Goal: Task Accomplishment & Management: Complete application form

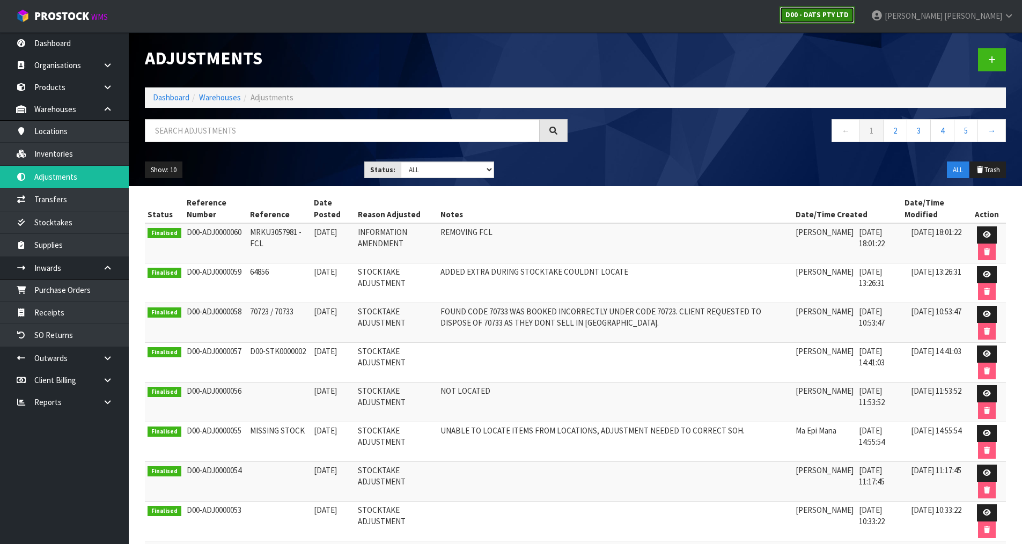
click at [848, 18] on strong "D00 - DATS PTY LTD" at bounding box center [816, 14] width 63 height 9
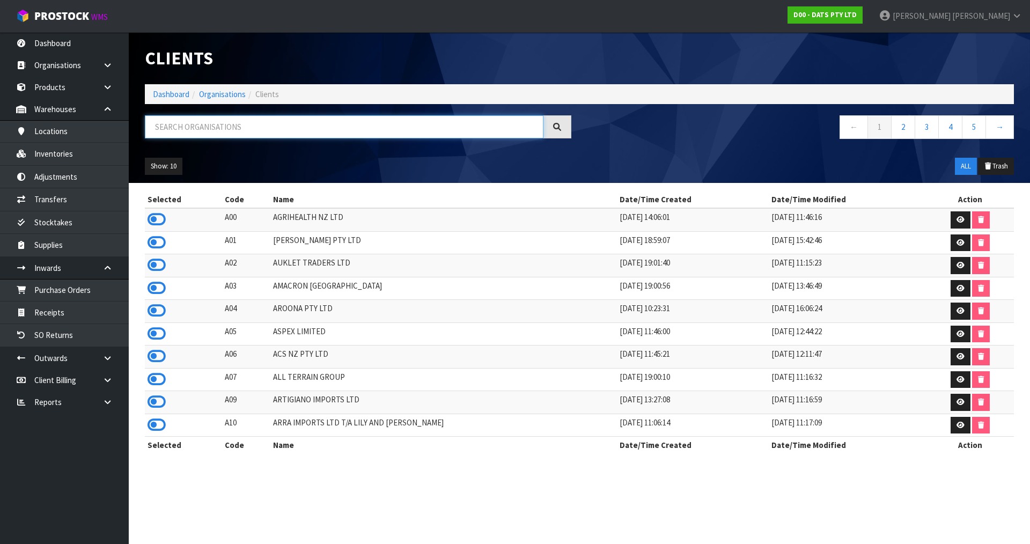
click at [245, 131] on input "text" at bounding box center [344, 126] width 398 height 23
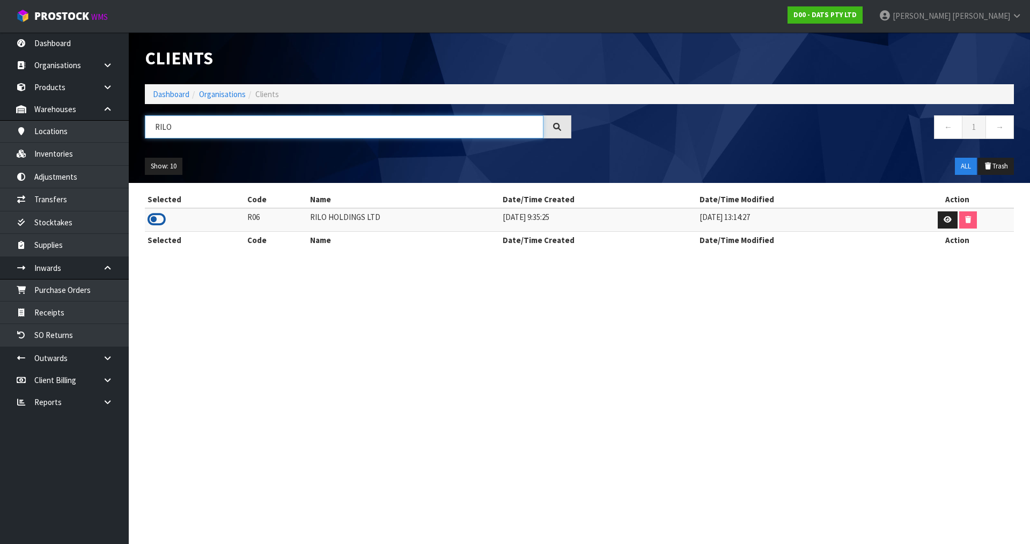
type input "RILO"
click at [153, 225] on icon at bounding box center [156, 219] width 18 height 16
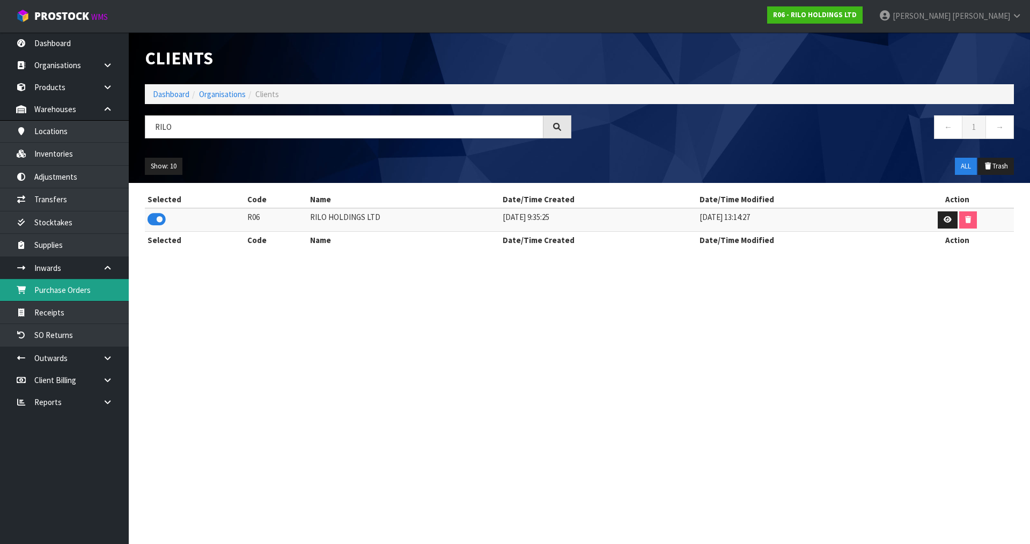
click at [93, 291] on link "Purchase Orders" at bounding box center [64, 290] width 129 height 22
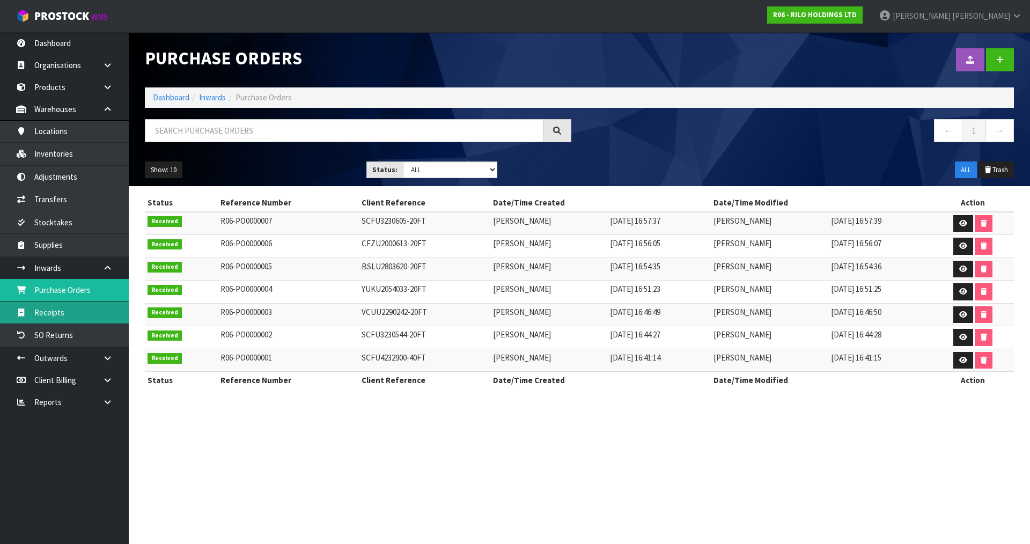
click at [90, 311] on link "Receipts" at bounding box center [64, 312] width 129 height 22
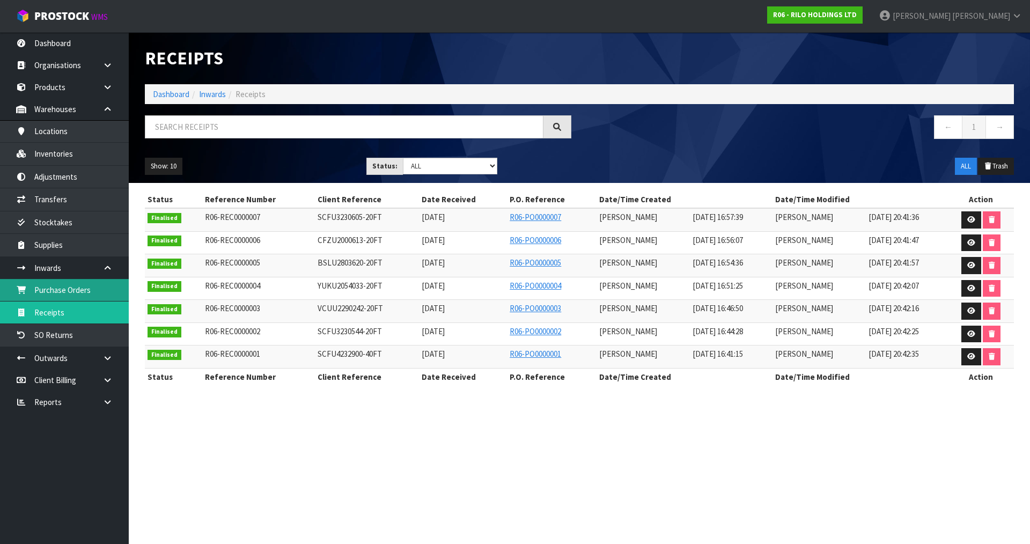
click at [97, 290] on link "Purchase Orders" at bounding box center [64, 290] width 129 height 22
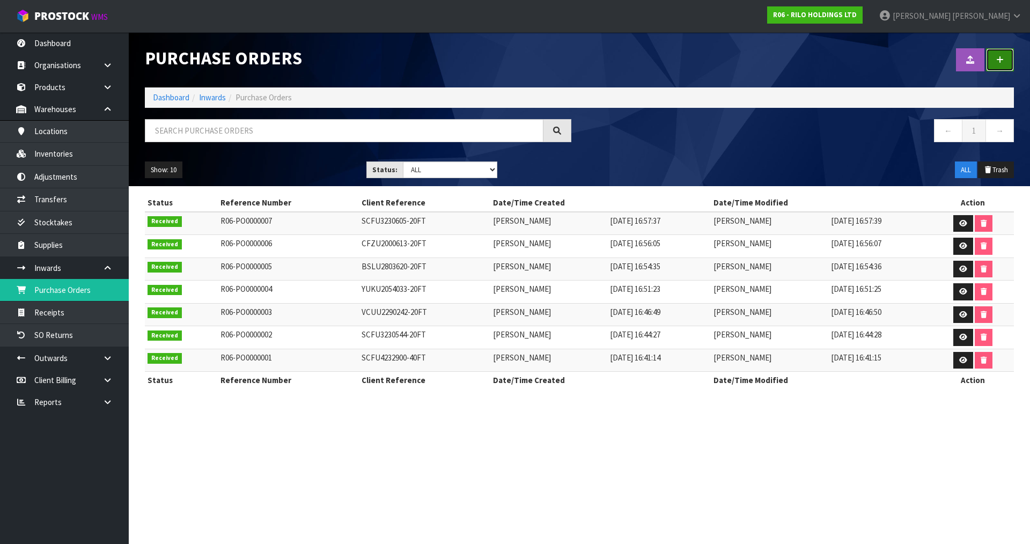
click at [997, 57] on icon at bounding box center [1000, 60] width 8 height 8
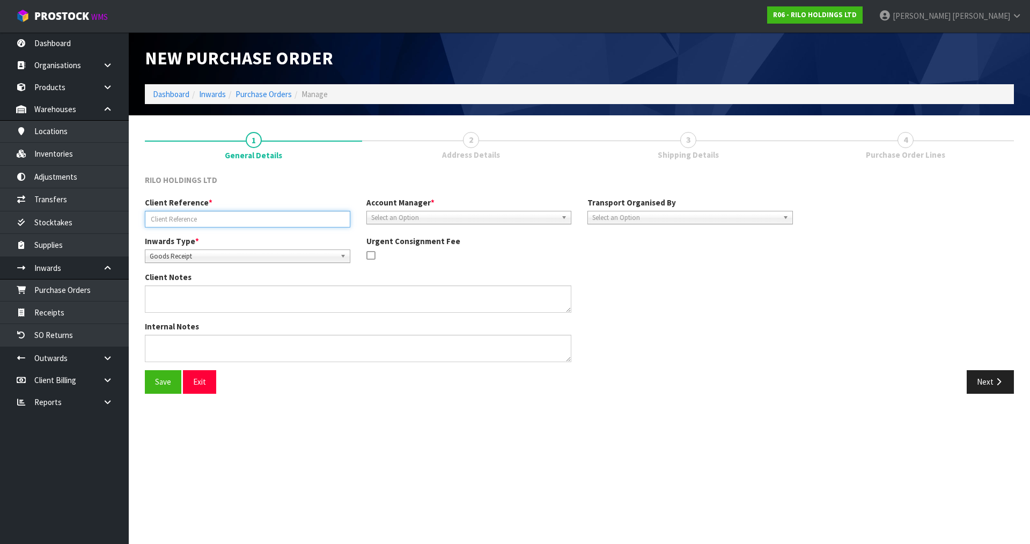
click at [192, 215] on input "text" at bounding box center [247, 219] width 205 height 17
type input "[DATE]"
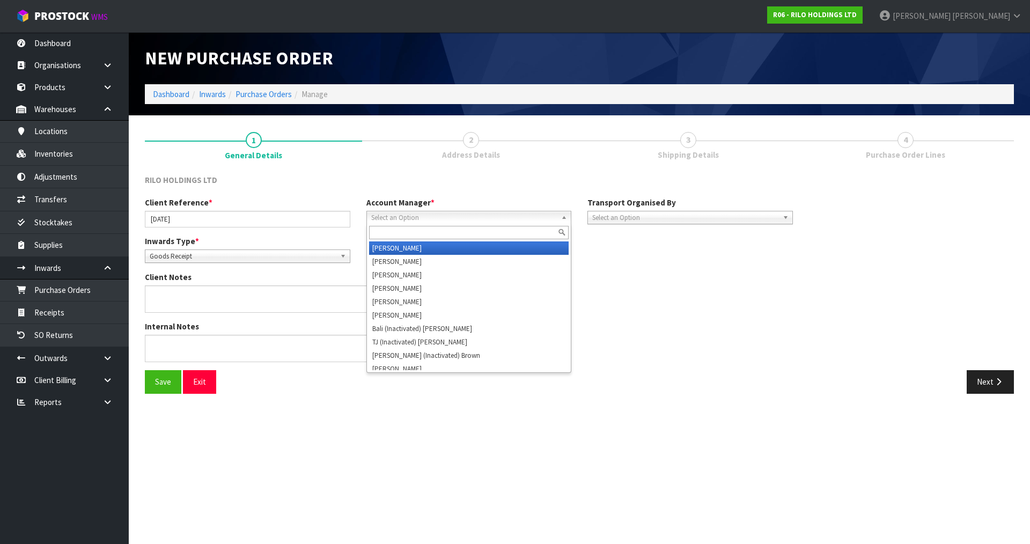
click at [387, 219] on span "Select an Option" at bounding box center [464, 217] width 186 height 13
type input "v"
click at [413, 251] on li "V [PERSON_NAME]" at bounding box center [469, 247] width 200 height 13
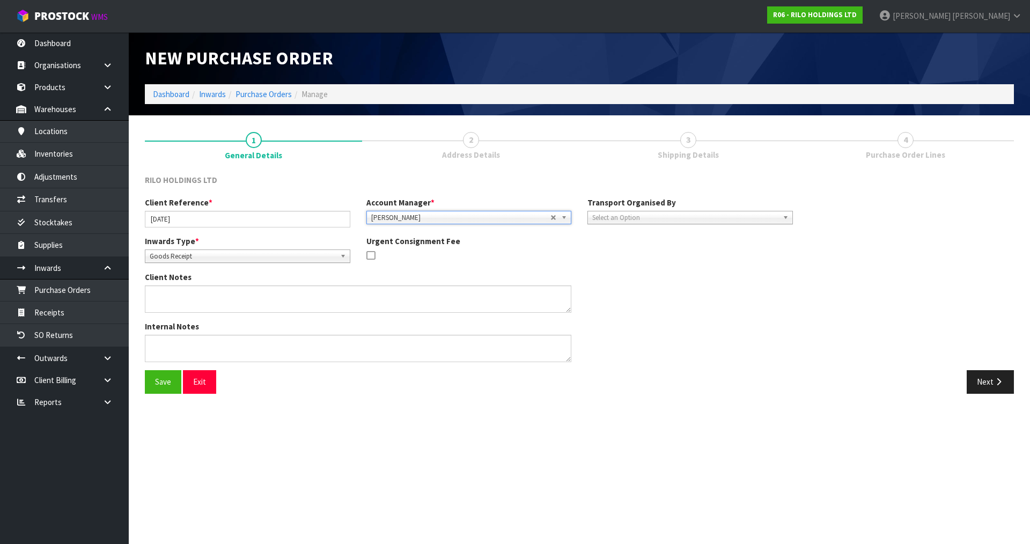
click at [647, 218] on span "Select an Option" at bounding box center [685, 217] width 186 height 13
click at [634, 272] on li "Client" at bounding box center [690, 274] width 200 height 13
click at [876, 243] on span "Select an Option" at bounding box center [891, 247] width 138 height 13
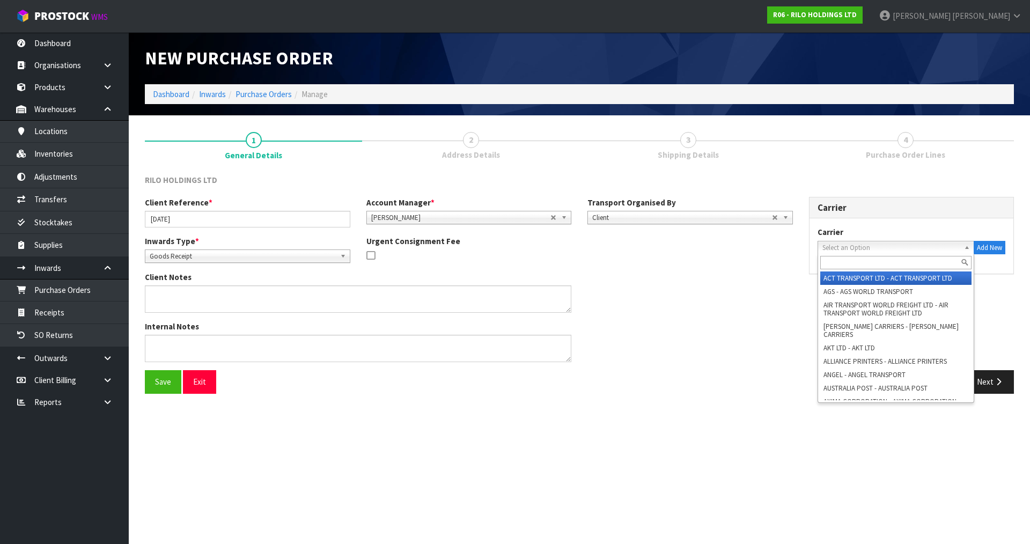
click at [701, 344] on div "Internal Notes" at bounding box center [469, 345] width 664 height 49
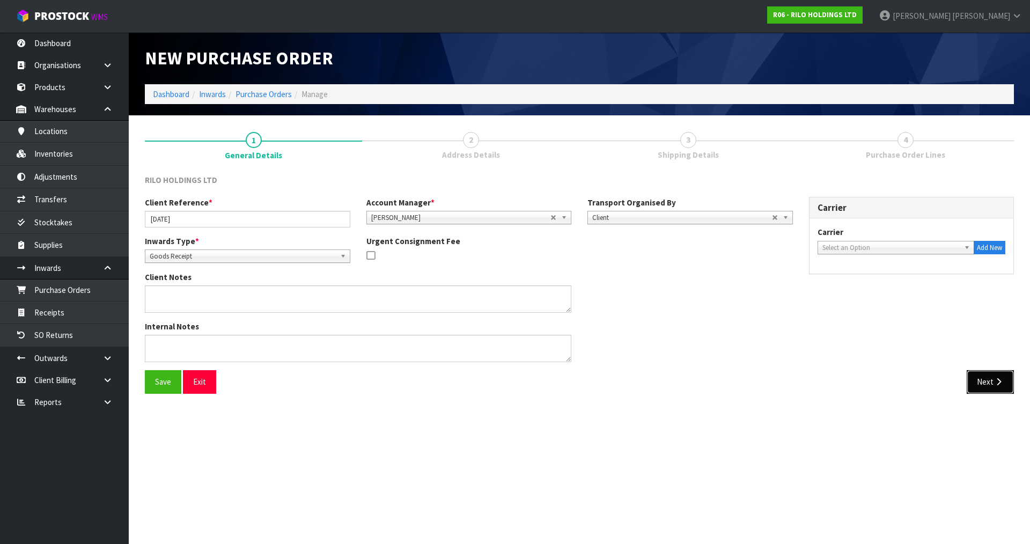
click at [981, 390] on button "Next" at bounding box center [989, 381] width 47 height 23
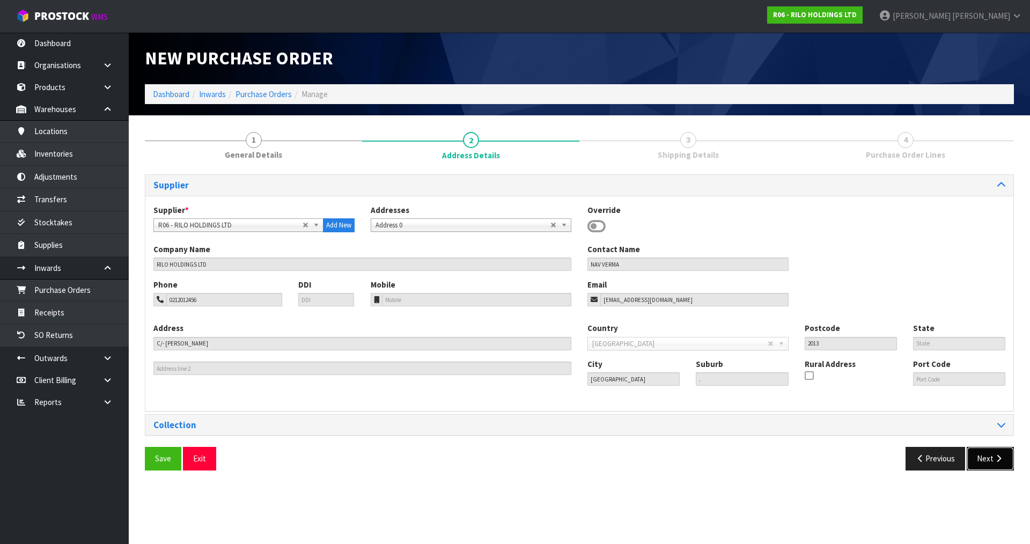
click at [1000, 460] on icon "button" at bounding box center [998, 458] width 10 height 8
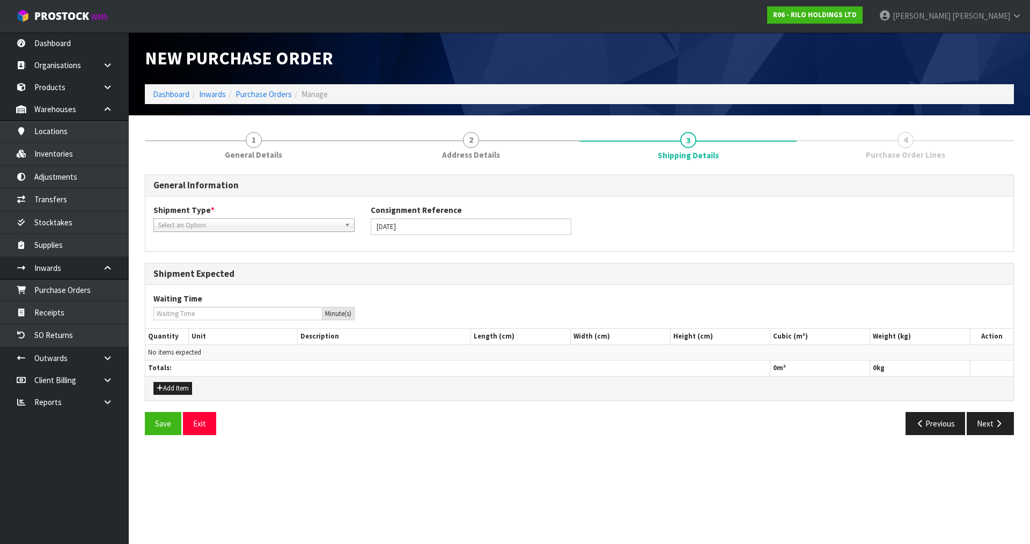
click at [235, 218] on div "Shipment Type * LCL National LCL International FCL-20ft FCL-40ft Select an Opti…" at bounding box center [253, 217] width 217 height 27
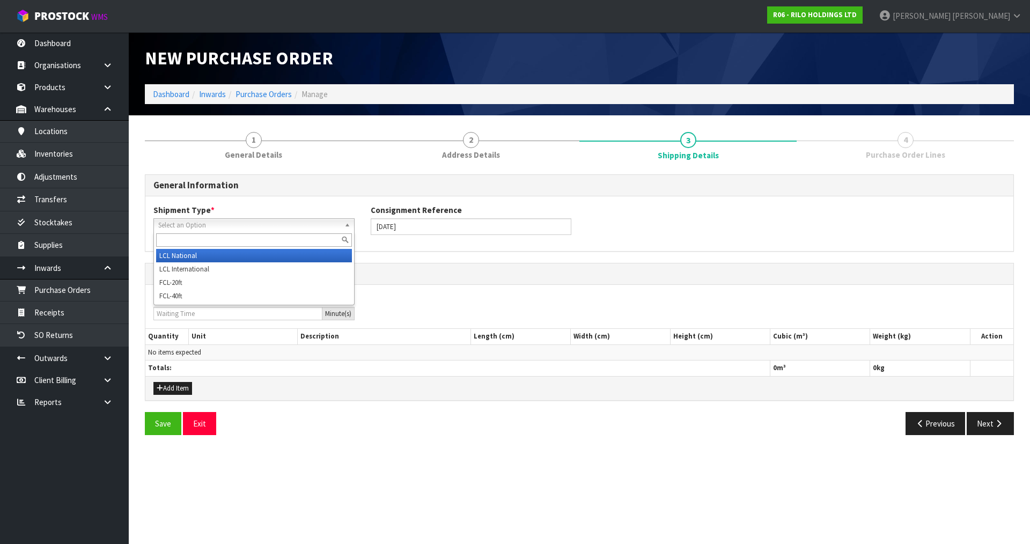
click at [234, 227] on span "Select an Option" at bounding box center [249, 225] width 182 height 13
click at [218, 256] on li "LCL National" at bounding box center [254, 255] width 196 height 13
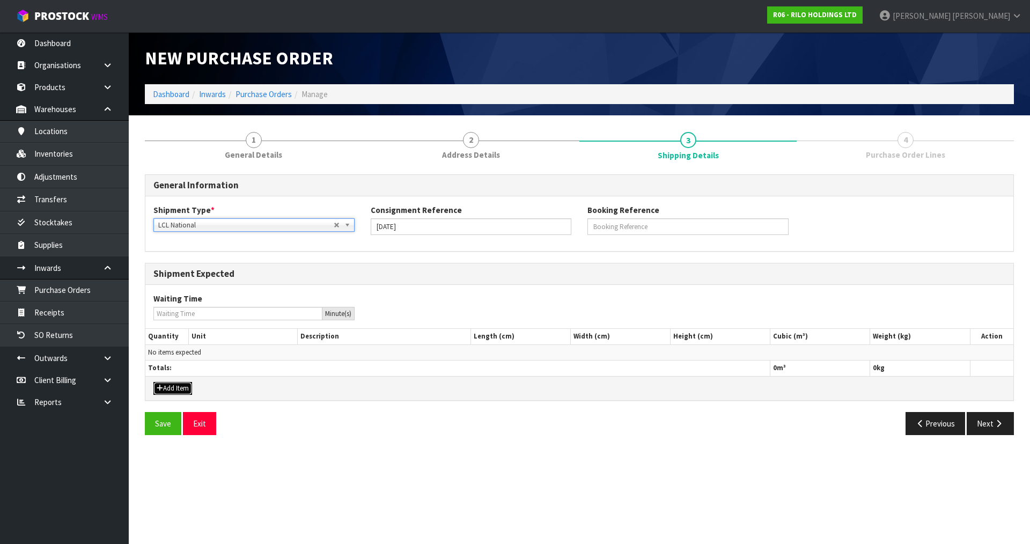
click at [166, 387] on button "Add Item" at bounding box center [172, 388] width 39 height 13
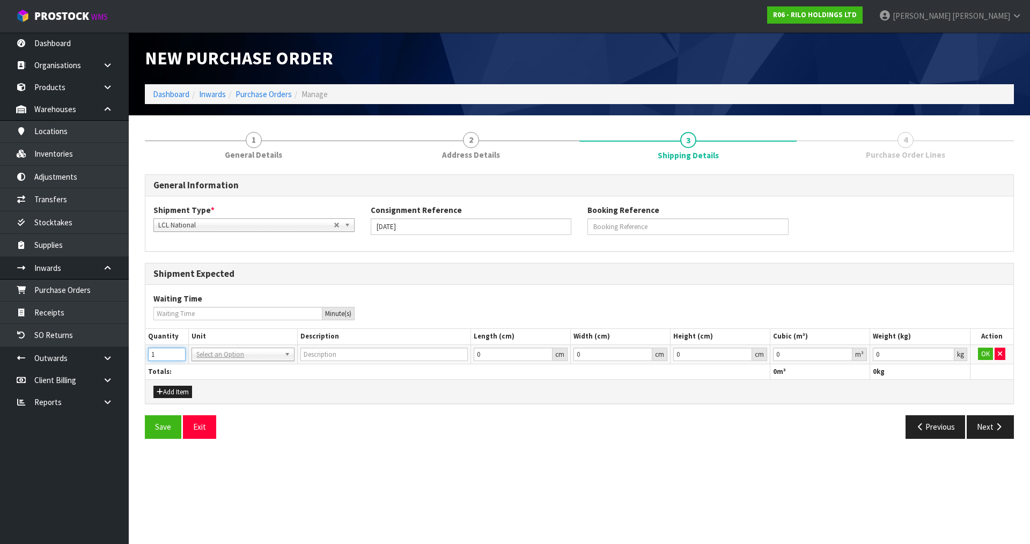
type input "1"
click at [179, 350] on input "1" at bounding box center [167, 354] width 38 height 13
click at [216, 370] on input "text" at bounding box center [242, 369] width 97 height 13
type input "pl"
type input "PALLET"
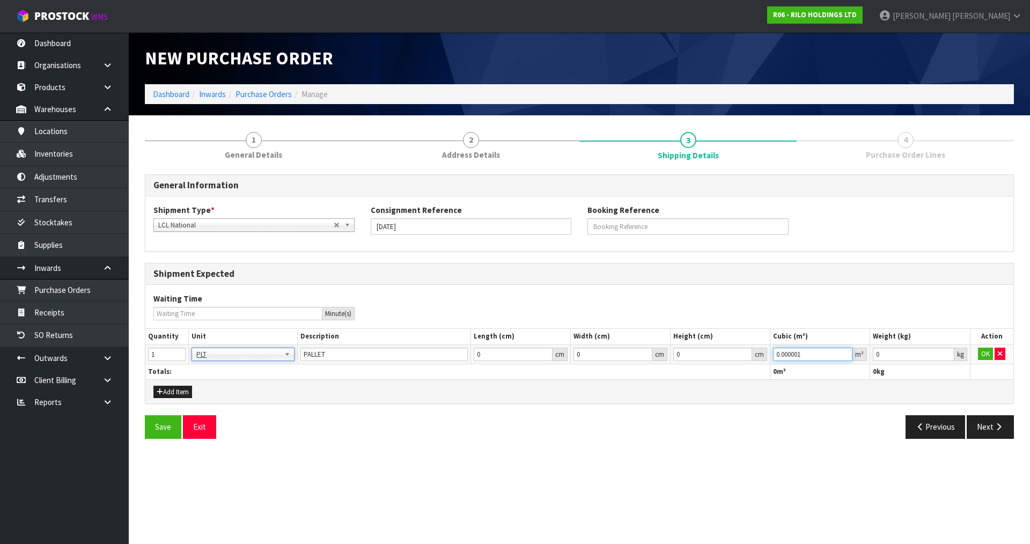
type input "0.000001"
click at [843, 353] on input "0.000001" at bounding box center [812, 354] width 79 height 13
type input "0.001"
click at [947, 353] on input "0.001" at bounding box center [913, 354] width 81 height 13
click at [977, 348] on td "OK" at bounding box center [991, 353] width 43 height 19
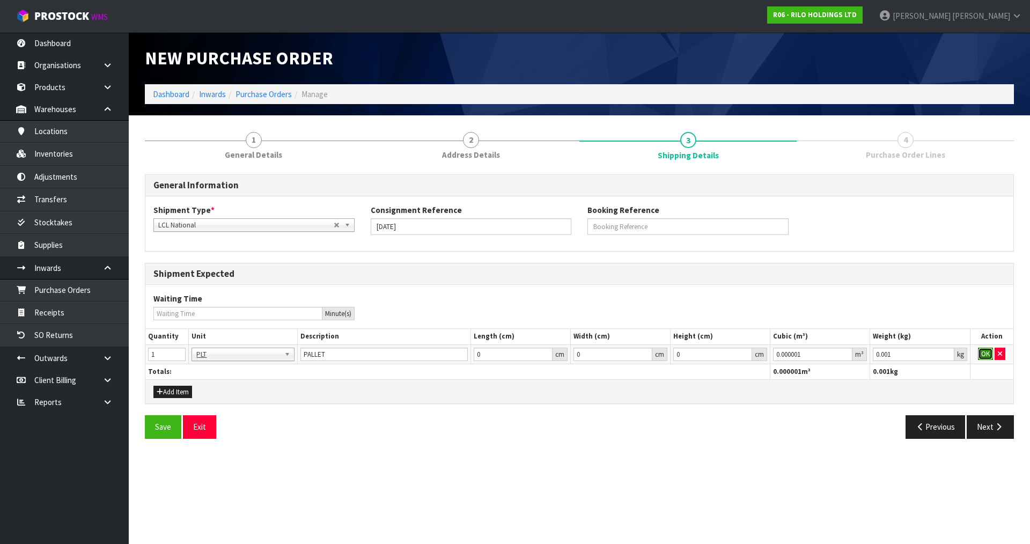
click at [981, 350] on button "OK" at bounding box center [985, 354] width 15 height 13
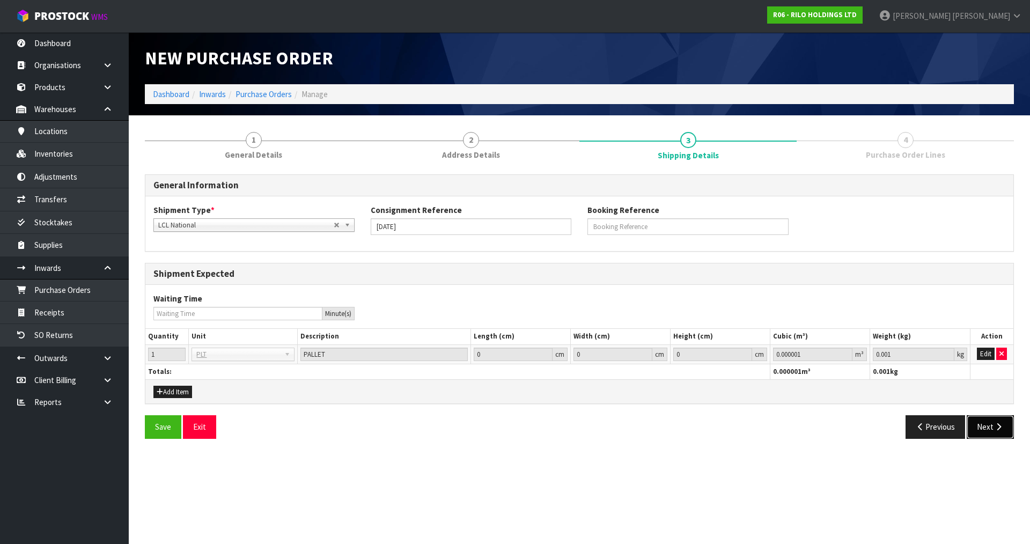
click at [1000, 416] on button "Next" at bounding box center [989, 426] width 47 height 23
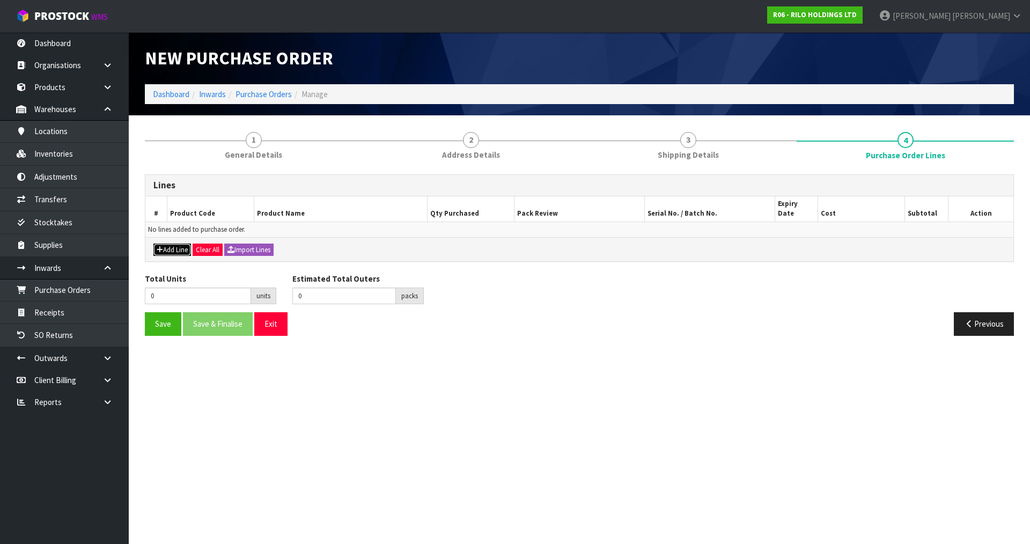
click at [160, 246] on icon "button" at bounding box center [160, 249] width 6 height 7
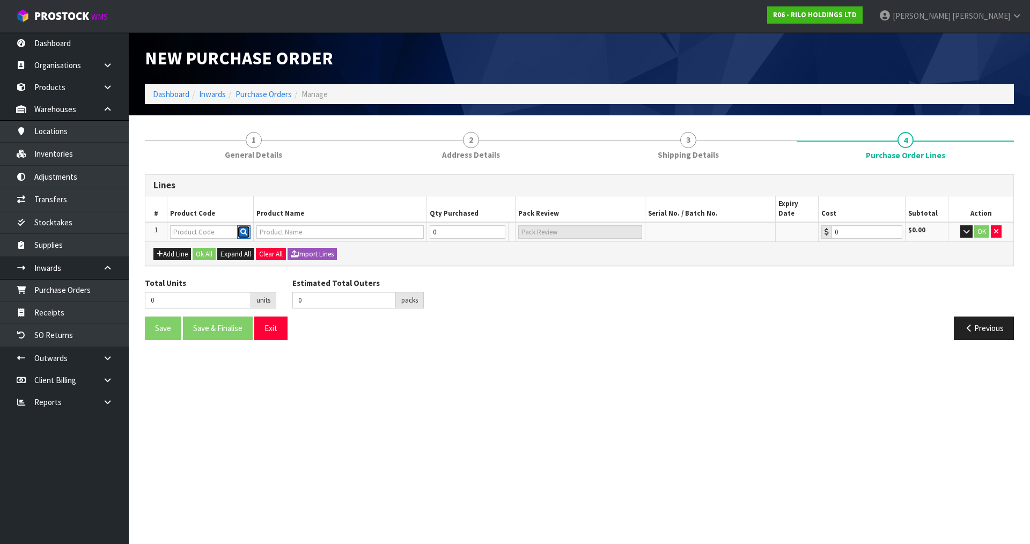
click at [245, 228] on icon "button" at bounding box center [243, 231] width 7 height 7
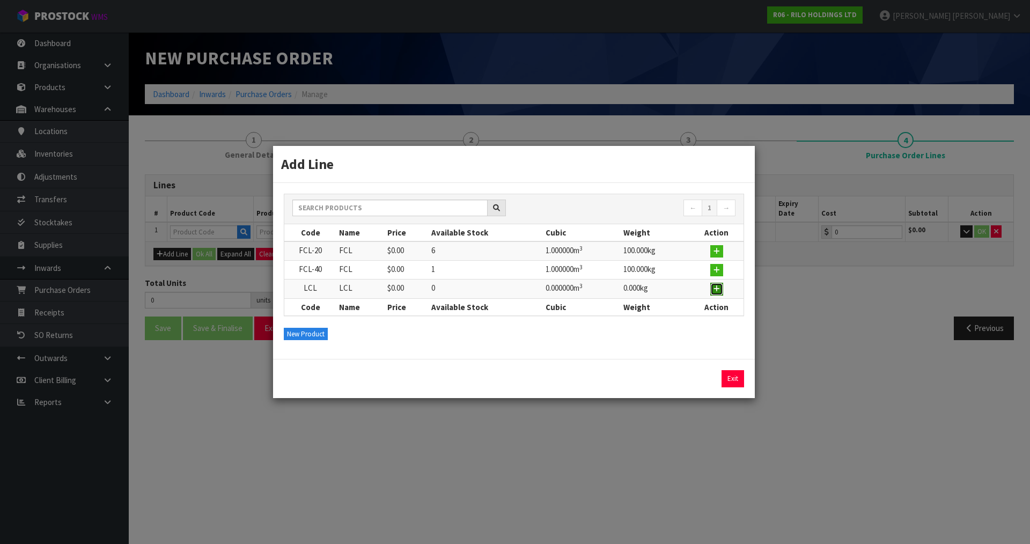
click at [720, 291] on icon "button" at bounding box center [716, 288] width 6 height 7
type input "LCL"
type input "0.00"
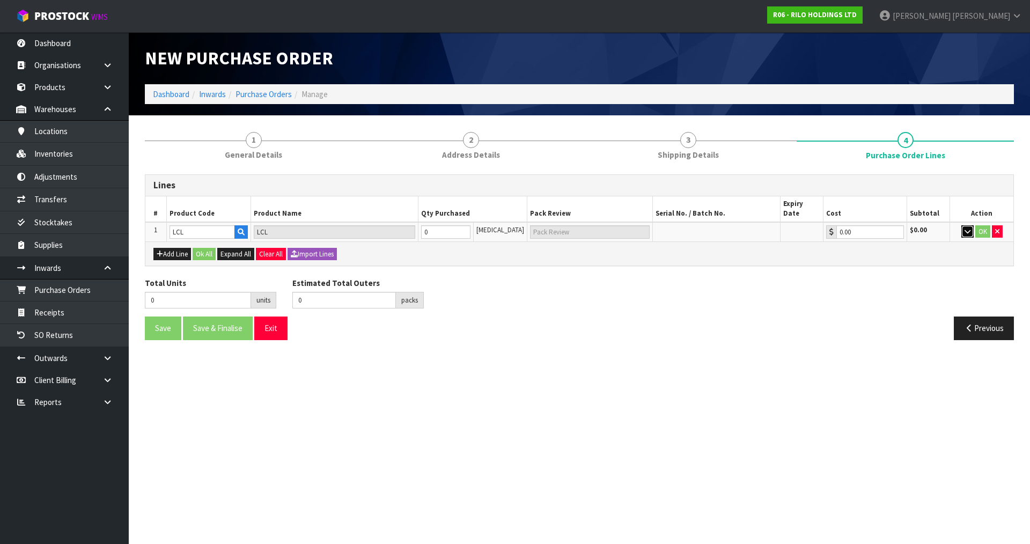
click at [970, 225] on button "button" at bounding box center [967, 231] width 12 height 13
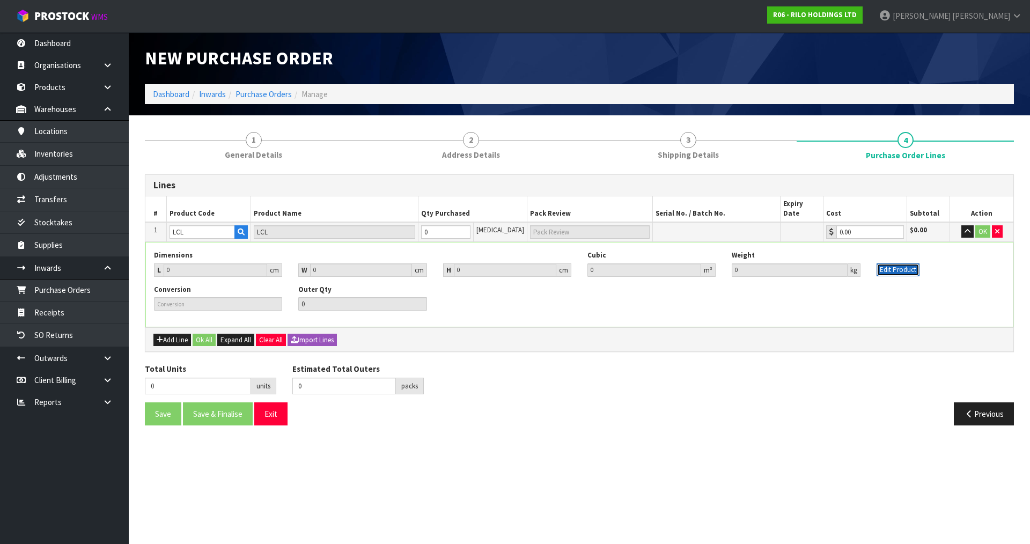
click at [897, 263] on button "Edit Product" at bounding box center [897, 269] width 43 height 13
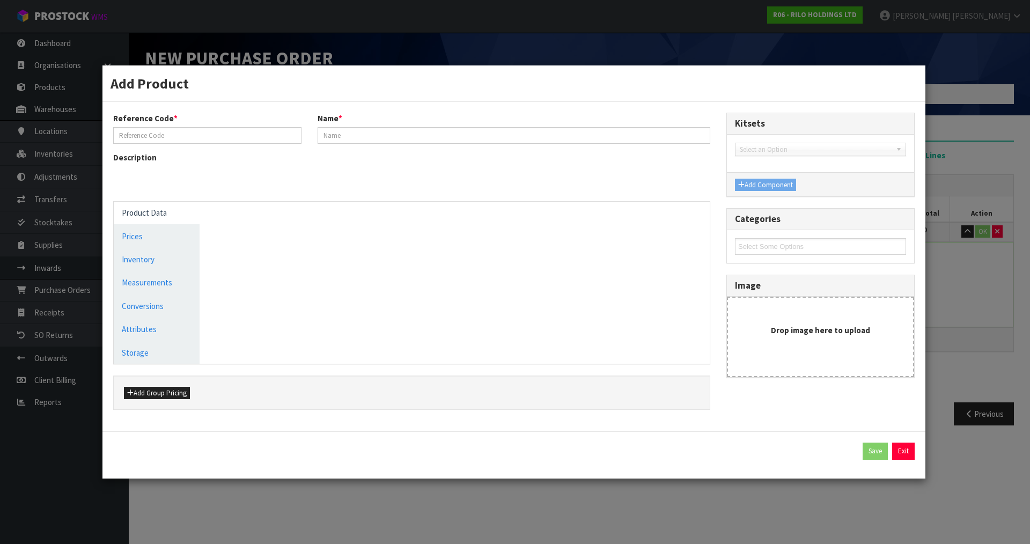
type input "LCL"
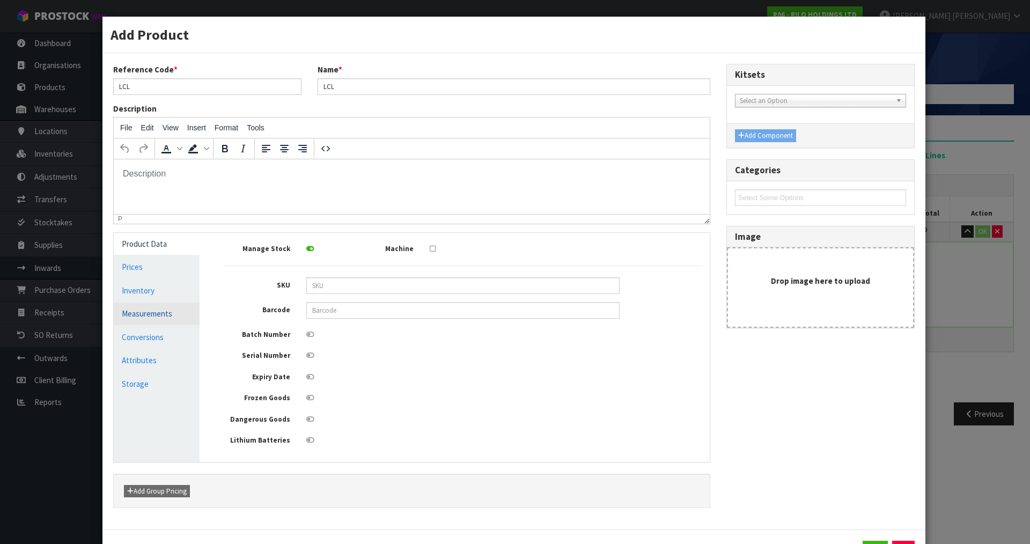
click at [172, 310] on link "Measurements" at bounding box center [157, 313] width 86 height 22
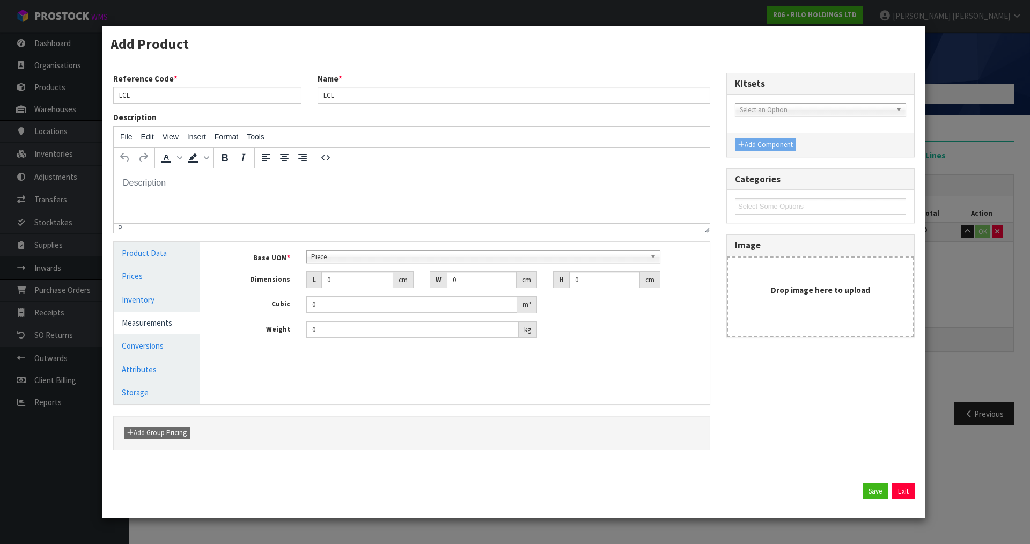
scroll to position [206, 0]
click at [364, 257] on span "Piece" at bounding box center [478, 256] width 335 height 13
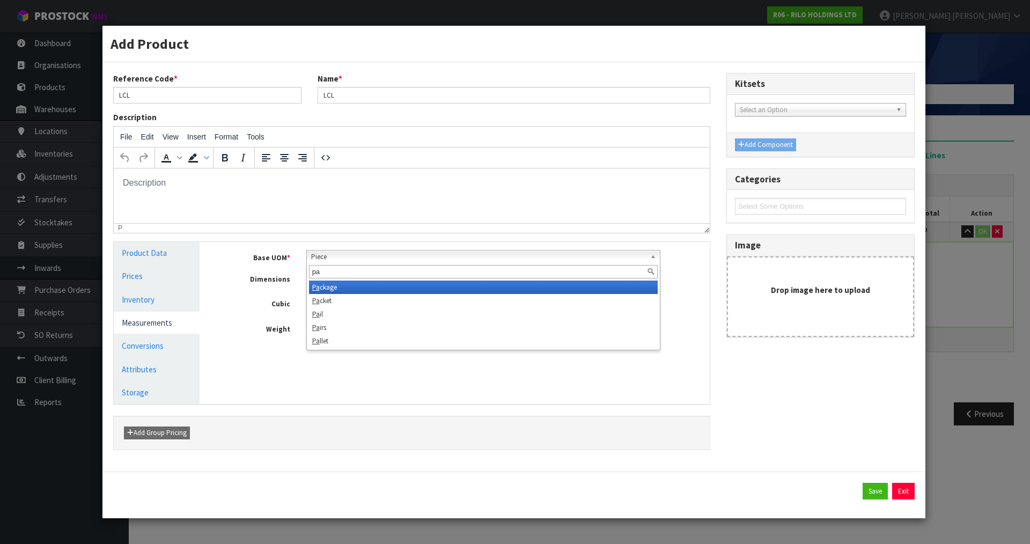
scroll to position [0, 0]
type input "pall"
click at [364, 285] on li "Pall et" at bounding box center [483, 286] width 349 height 13
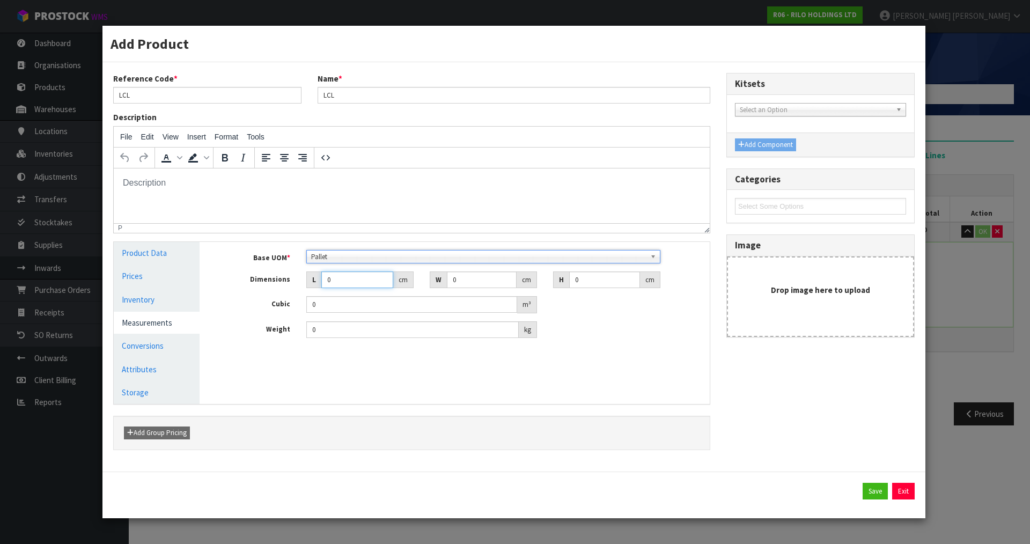
click at [363, 274] on input "0" at bounding box center [357, 279] width 72 height 17
type input "1"
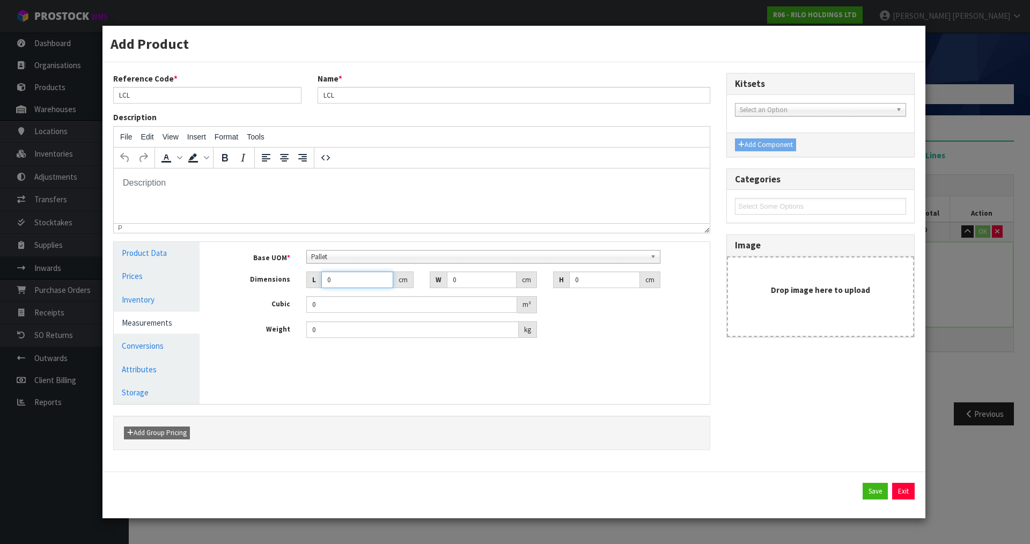
type input "0.000001"
type input "100"
type input "1"
type input "0.01"
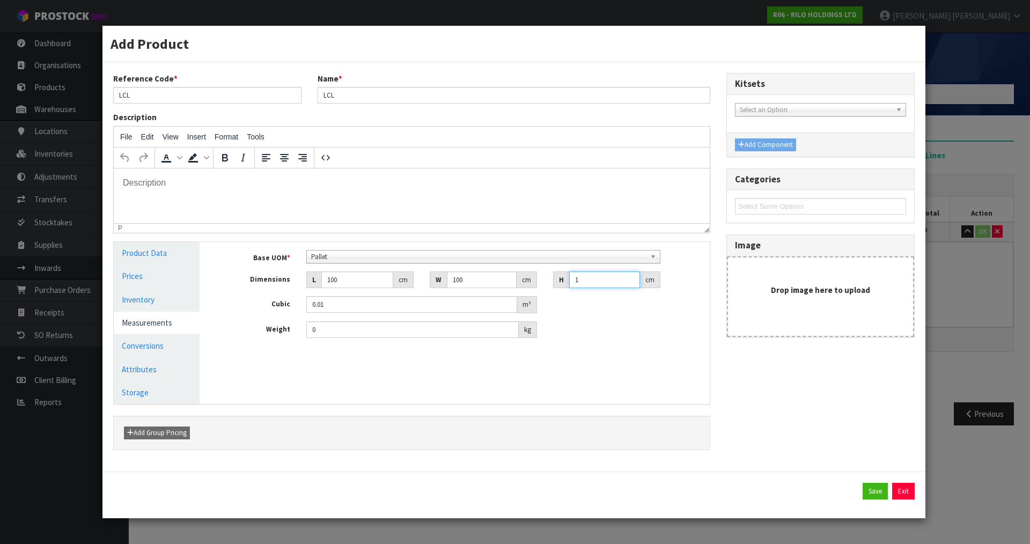
type input "10"
type input "0.1"
type input "100"
type input "1"
type input "100"
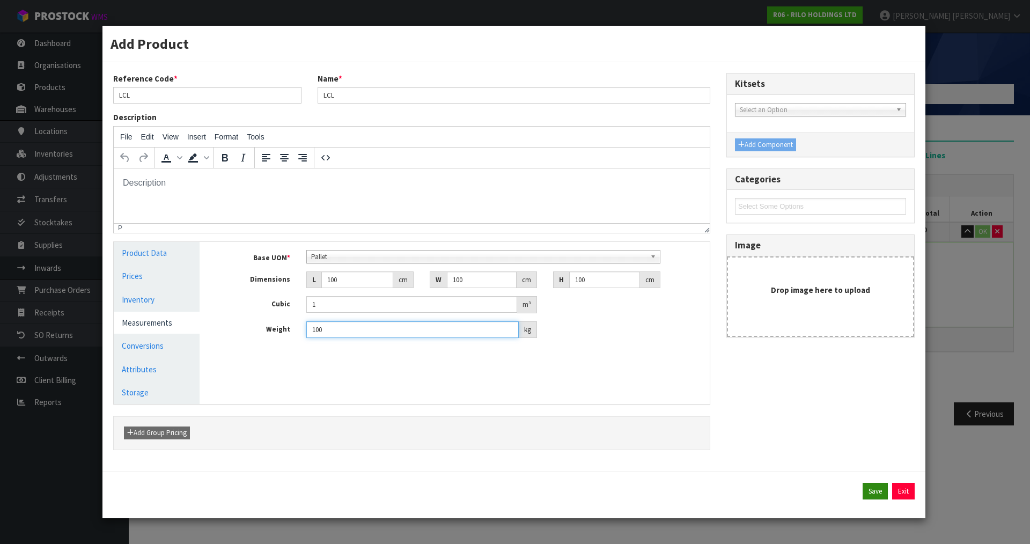
type input "100"
click at [868, 488] on button "Save" at bounding box center [874, 491] width 25 height 17
type input "100"
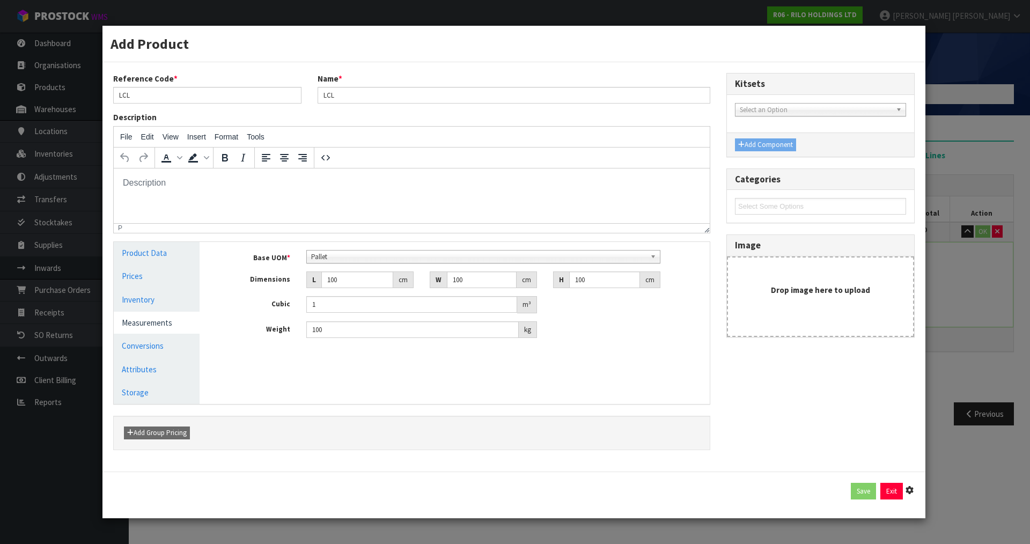
type input "1"
type input "100"
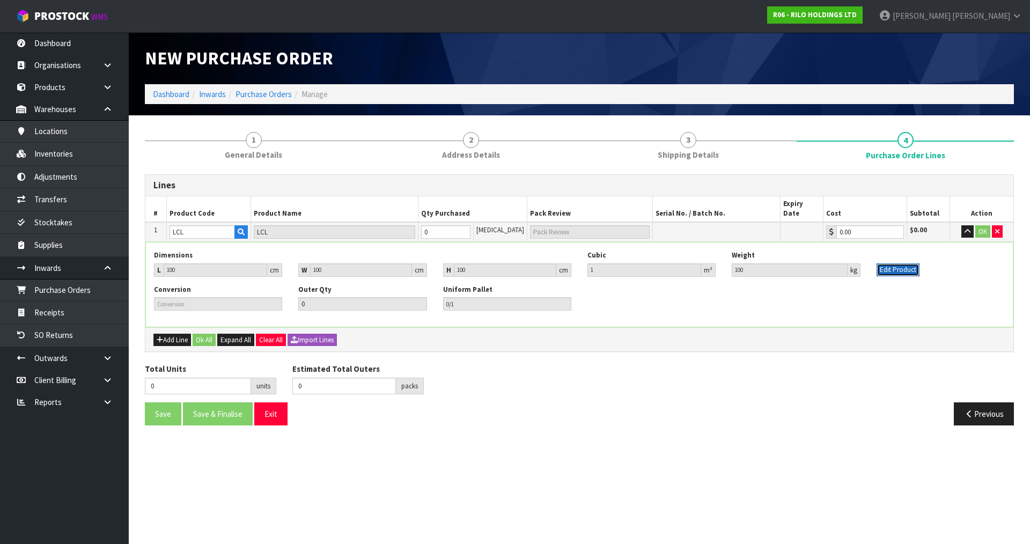
click at [903, 264] on button "Edit Product" at bounding box center [897, 269] width 43 height 13
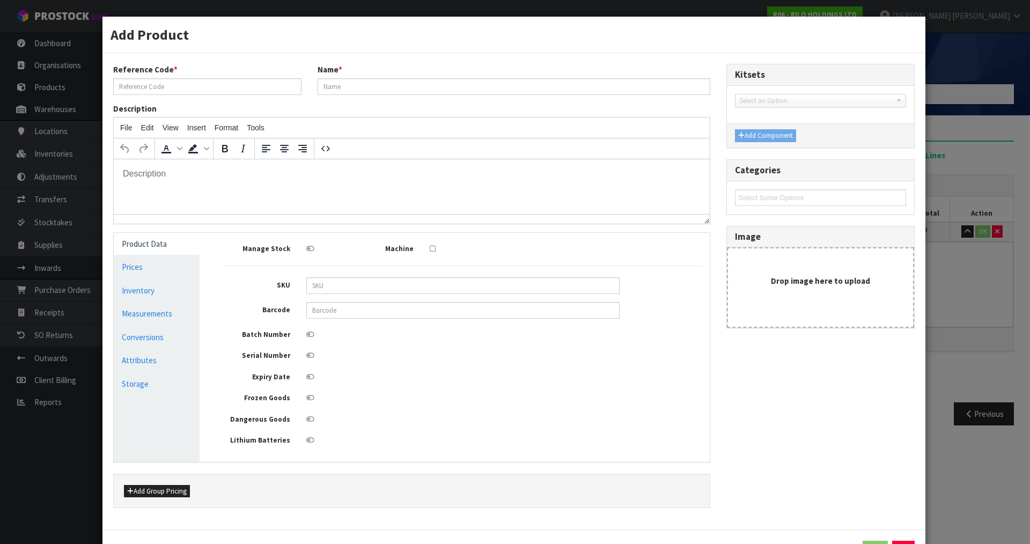
type input "LCL"
click at [154, 339] on link "Conversions" at bounding box center [157, 337] width 86 height 22
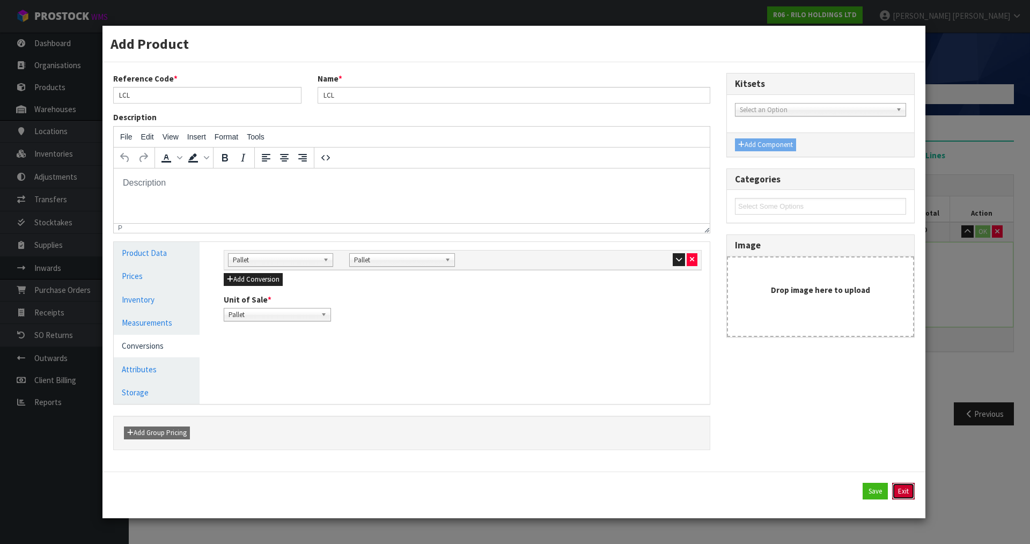
click at [910, 490] on button "Exit" at bounding box center [903, 491] width 23 height 17
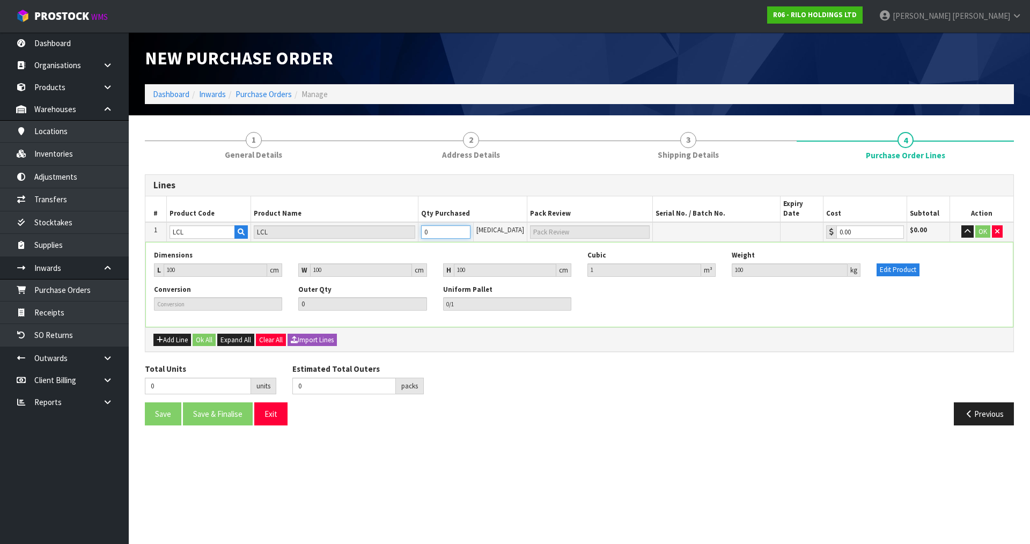
type input "1"
type input "1 PLT"
type input "1/1"
type input "1"
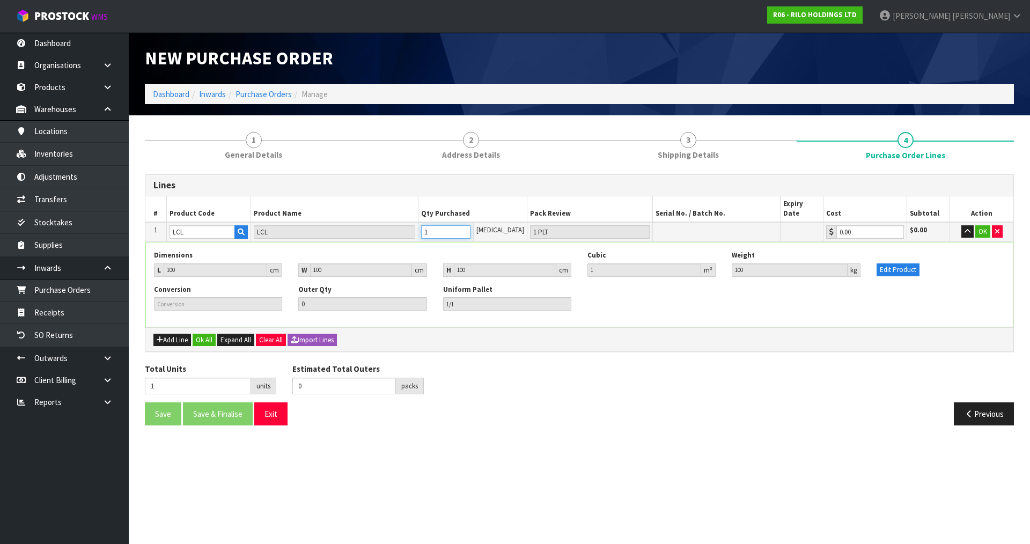
click at [470, 225] on input "1" at bounding box center [445, 231] width 49 height 13
click at [980, 225] on button "OK" at bounding box center [982, 231] width 15 height 13
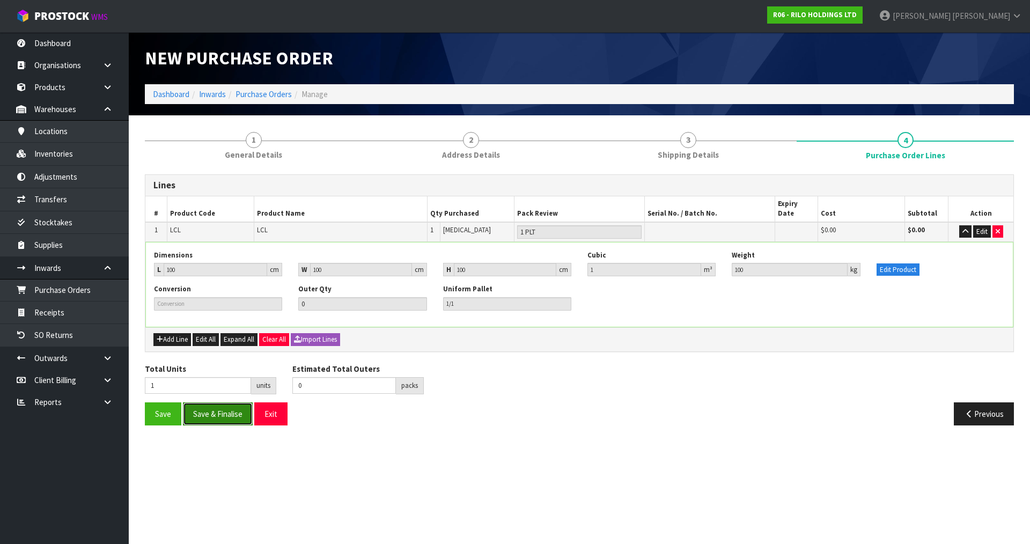
click at [210, 409] on button "Save & Finalise" at bounding box center [218, 413] width 70 height 23
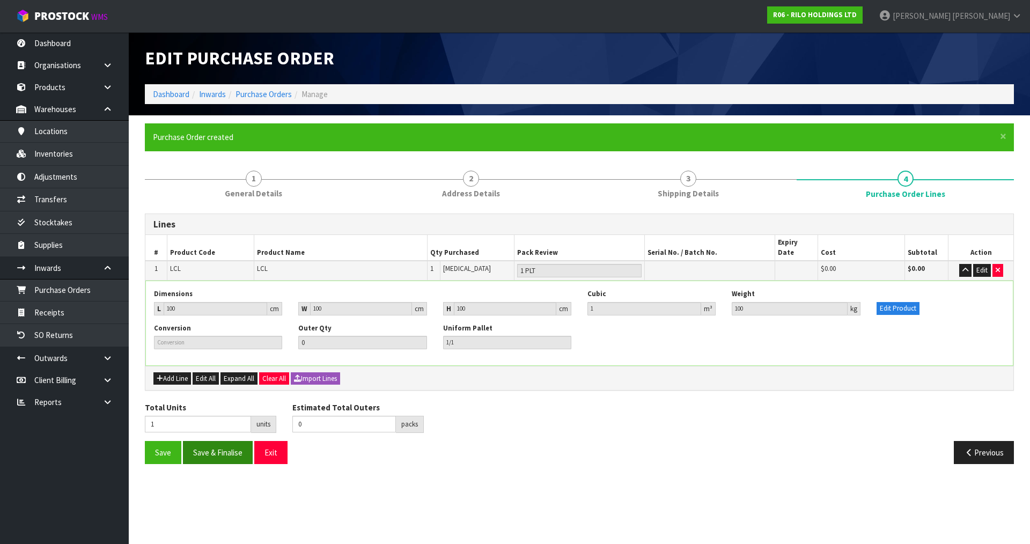
type input "0"
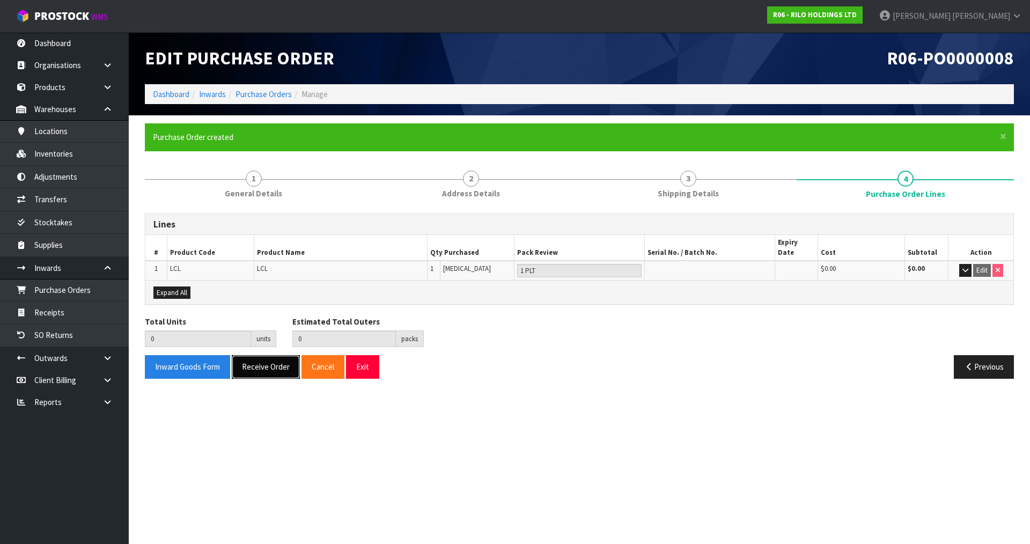
click at [276, 355] on button "Receive Order" at bounding box center [266, 366] width 68 height 23
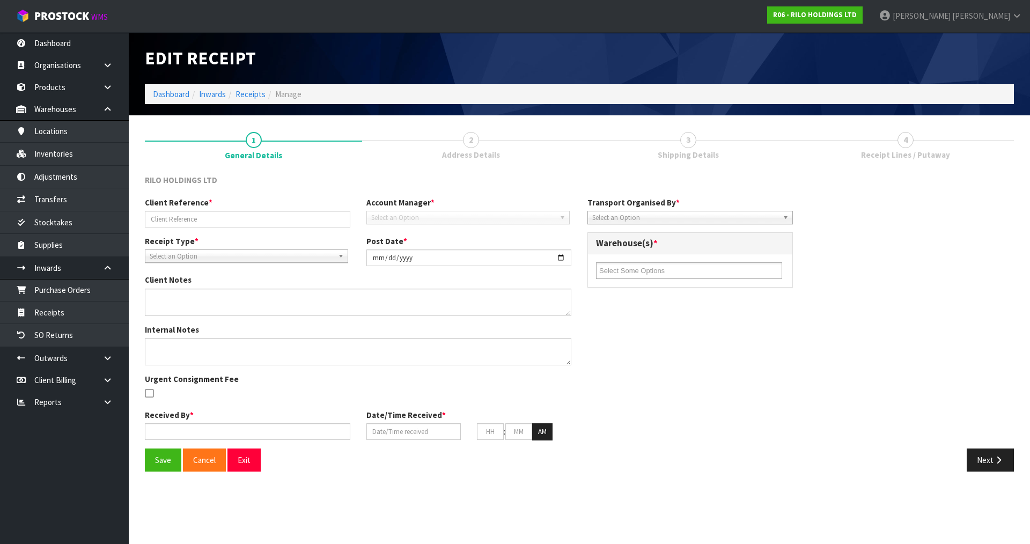
type input "[DATE]"
type input "[PERSON_NAME]"
type input "[DATE]"
type input "05"
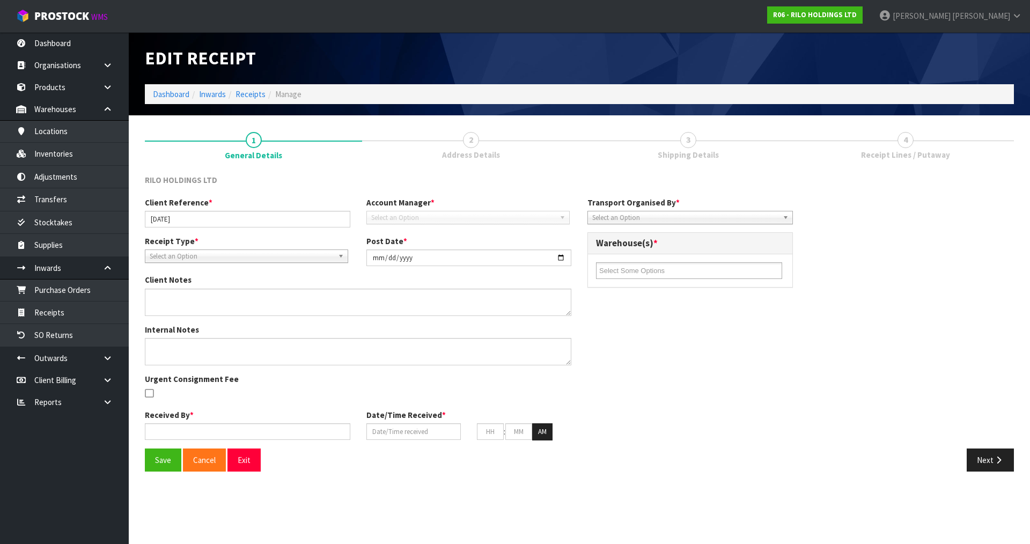
type input "20"
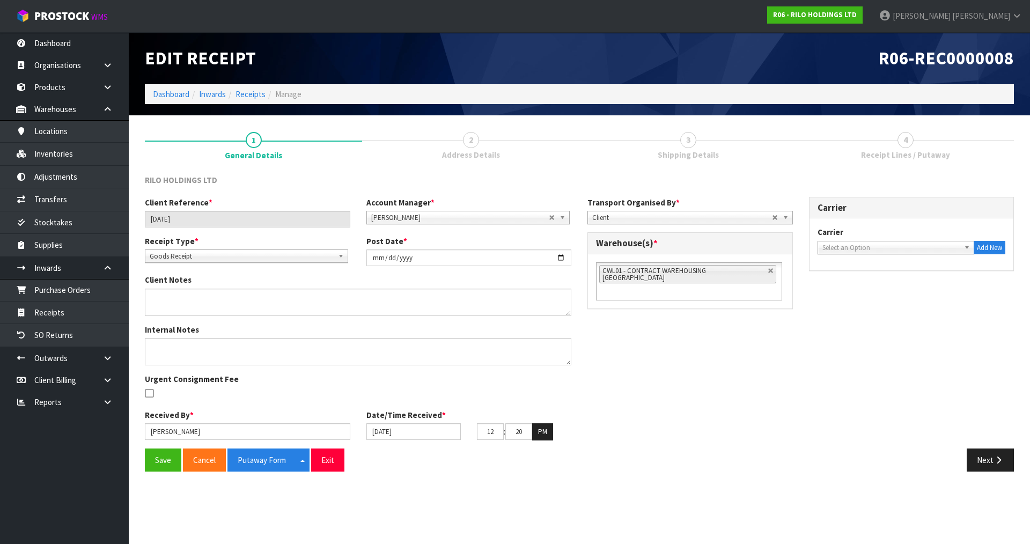
type input "11"
click at [154, 462] on button "Save" at bounding box center [163, 459] width 36 height 23
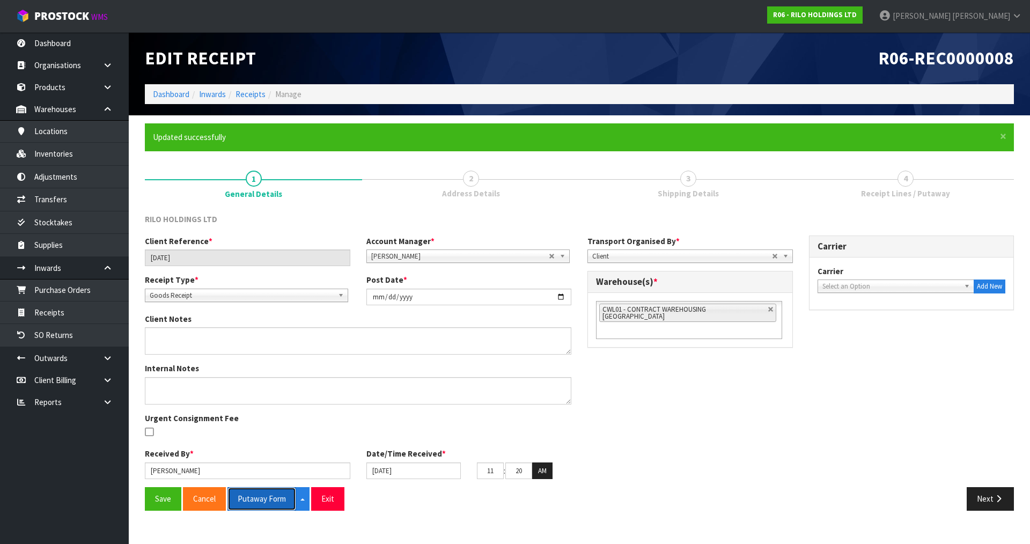
click at [265, 494] on button "Putaway Form" at bounding box center [261, 498] width 69 height 23
click at [994, 499] on icon "button" at bounding box center [998, 498] width 10 height 8
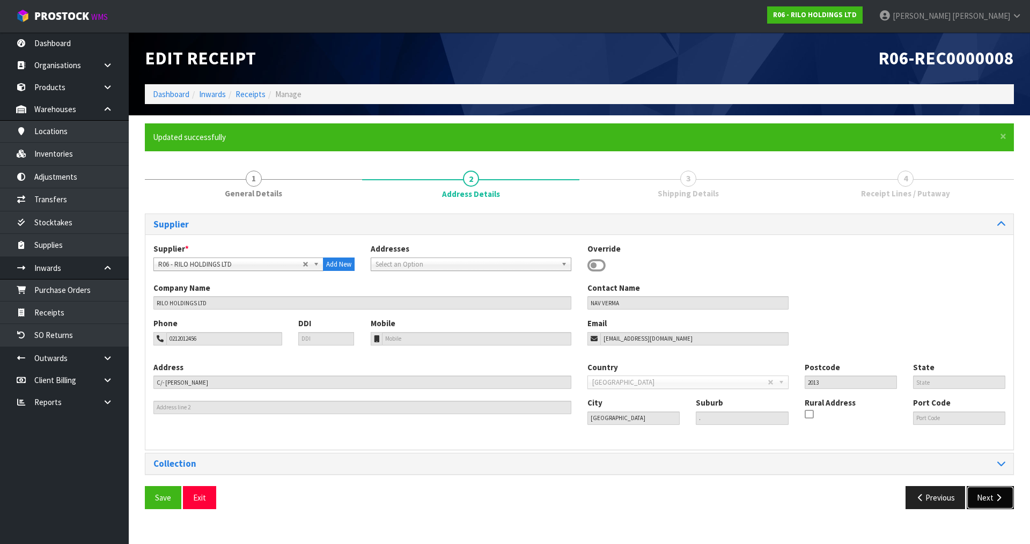
click at [1006, 494] on button "Next" at bounding box center [989, 497] width 47 height 23
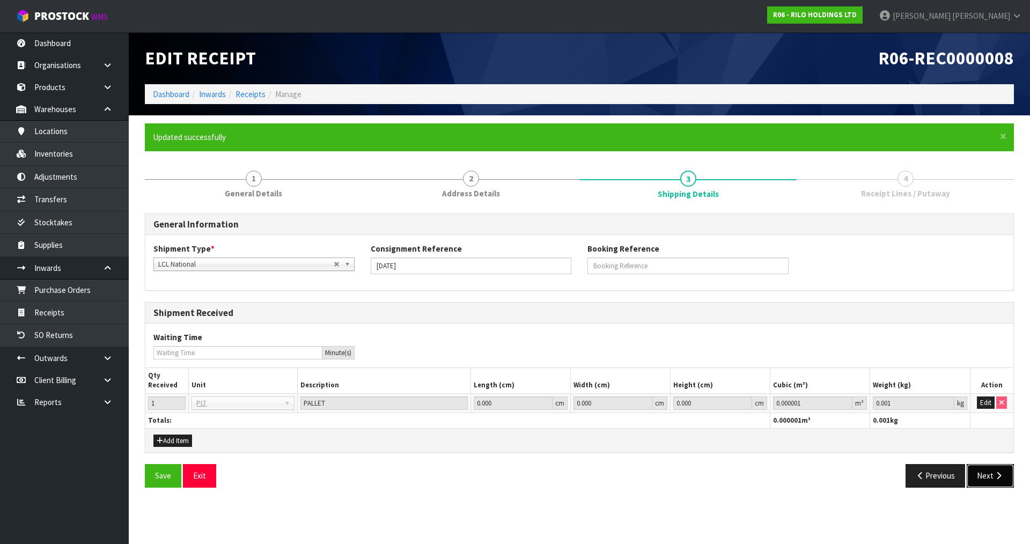
click at [1000, 485] on button "Next" at bounding box center [989, 475] width 47 height 23
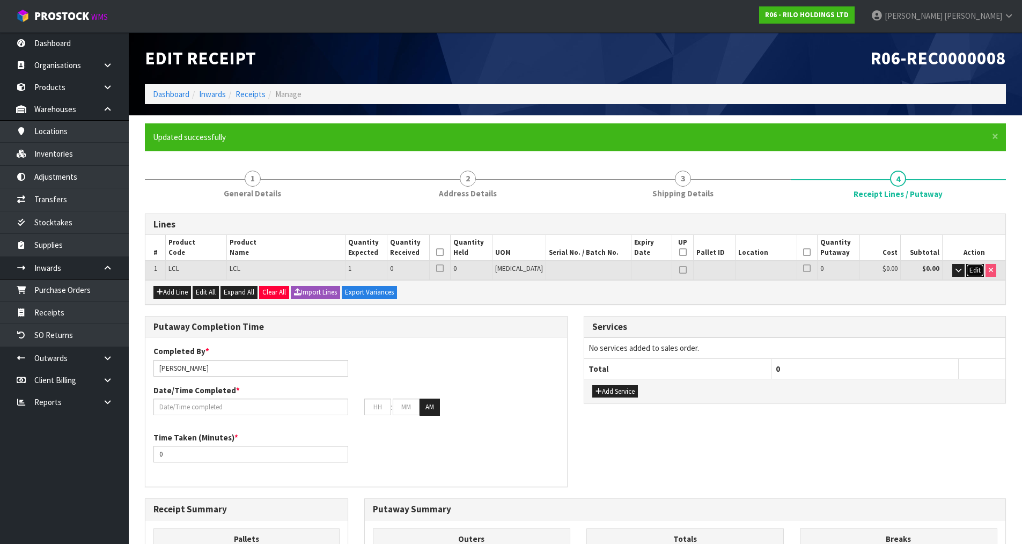
click at [972, 266] on span "Edit" at bounding box center [974, 269] width 11 height 9
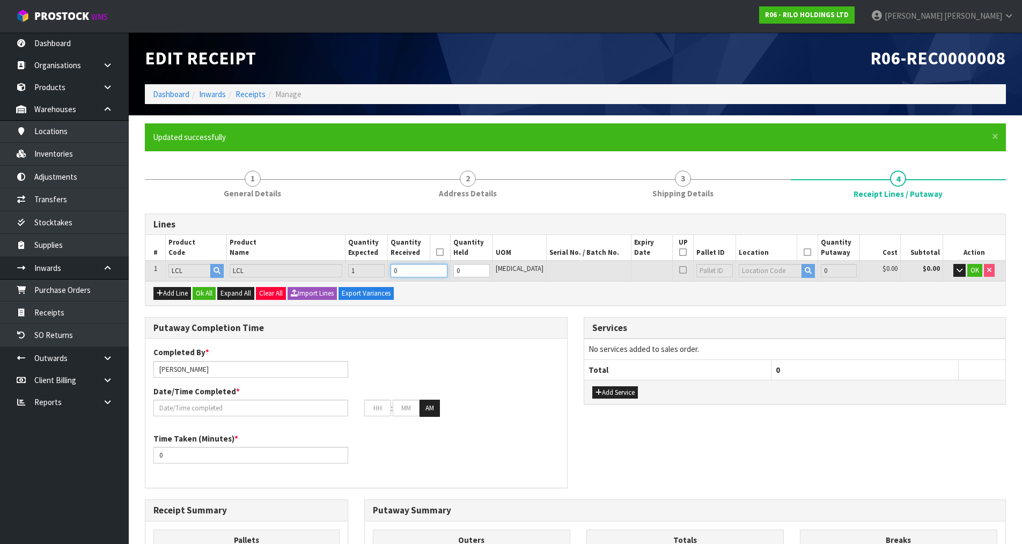
type input "1"
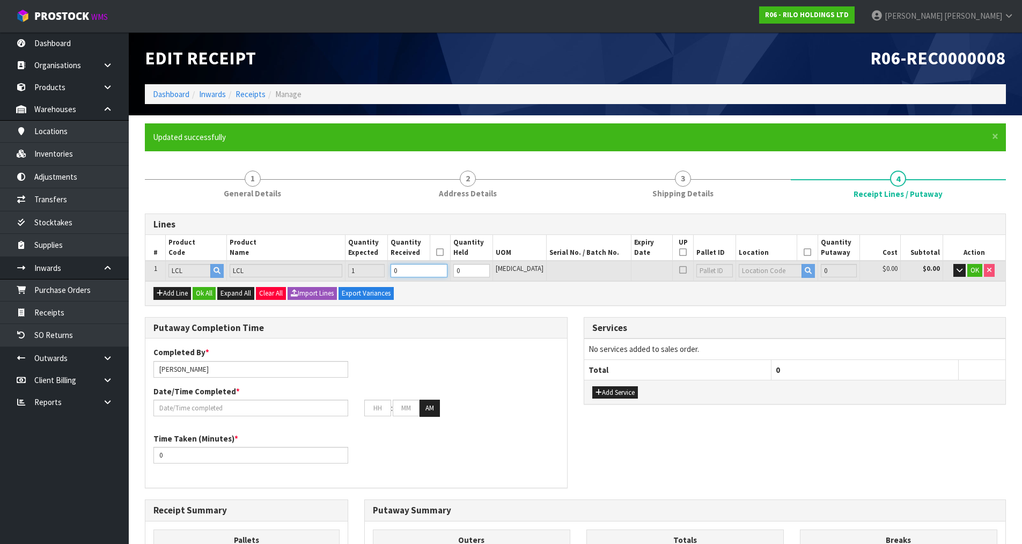
type input "100"
type input "1"
click at [447, 267] on input "1" at bounding box center [418, 270] width 57 height 13
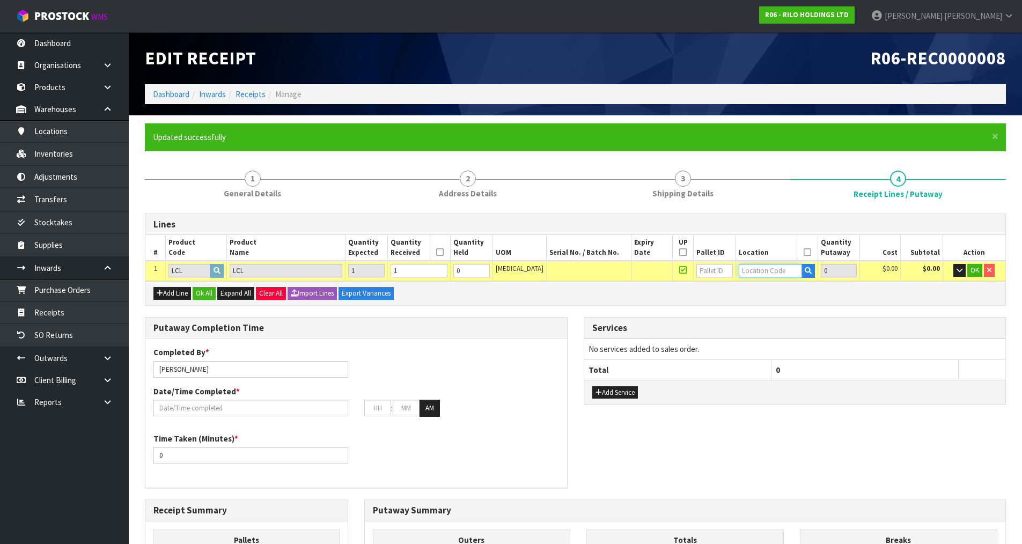
click at [774, 273] on input "text" at bounding box center [769, 270] width 63 height 13
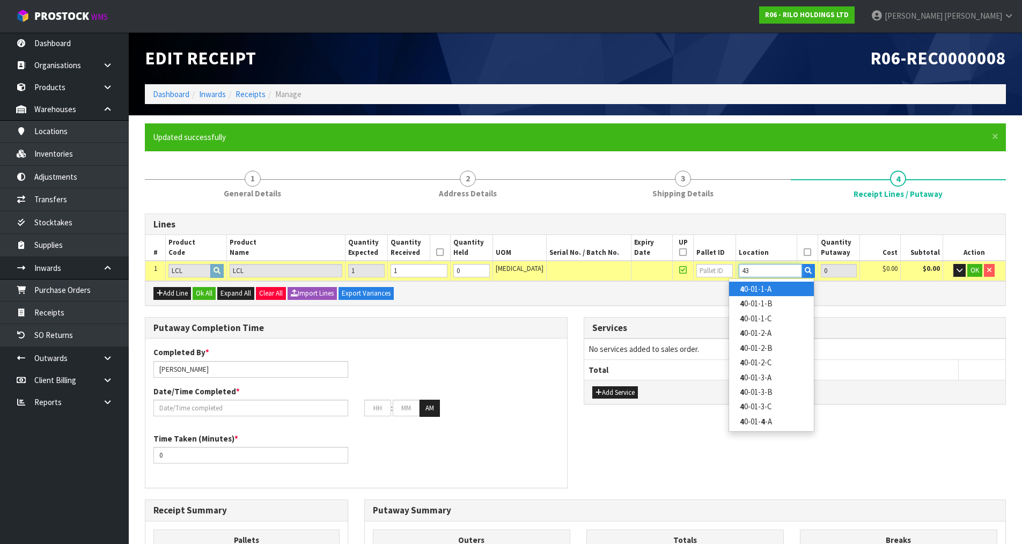
type input "43-"
type input "1"
type input "43-01-1-A"
type input "1"
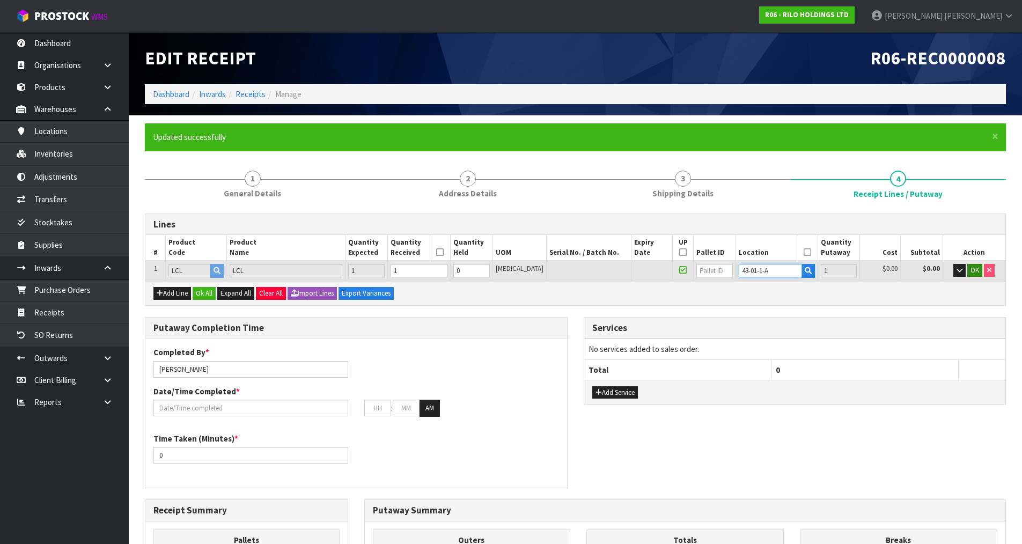
type input "43-01-1-A"
click at [978, 268] on span "OK" at bounding box center [974, 269] width 9 height 9
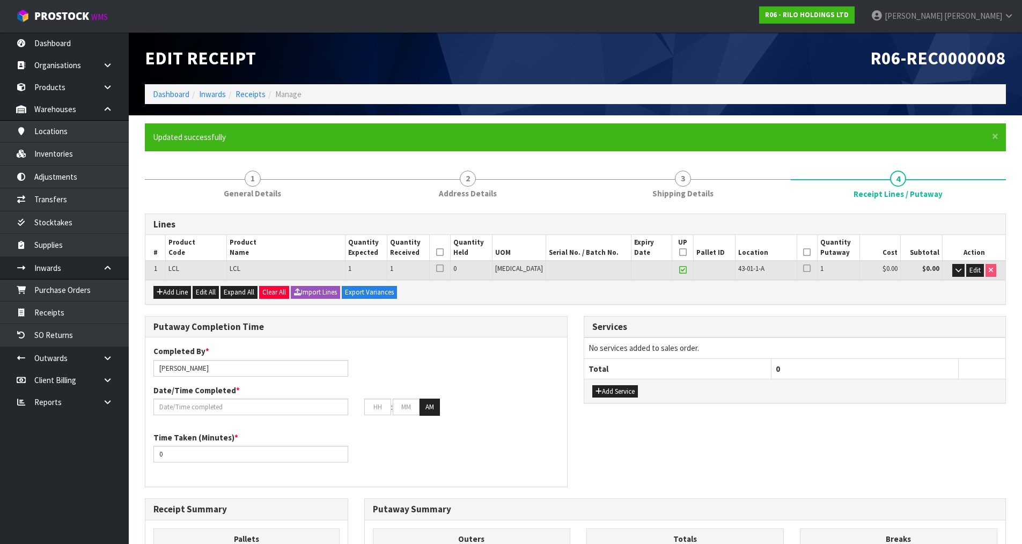
click at [444, 256] on span at bounding box center [440, 252] width 8 height 9
click at [679, 252] on icon at bounding box center [683, 252] width 8 height 1
click at [803, 252] on icon at bounding box center [807, 252] width 8 height 1
click at [944, 17] on span at bounding box center [943, 16] width 2 height 10
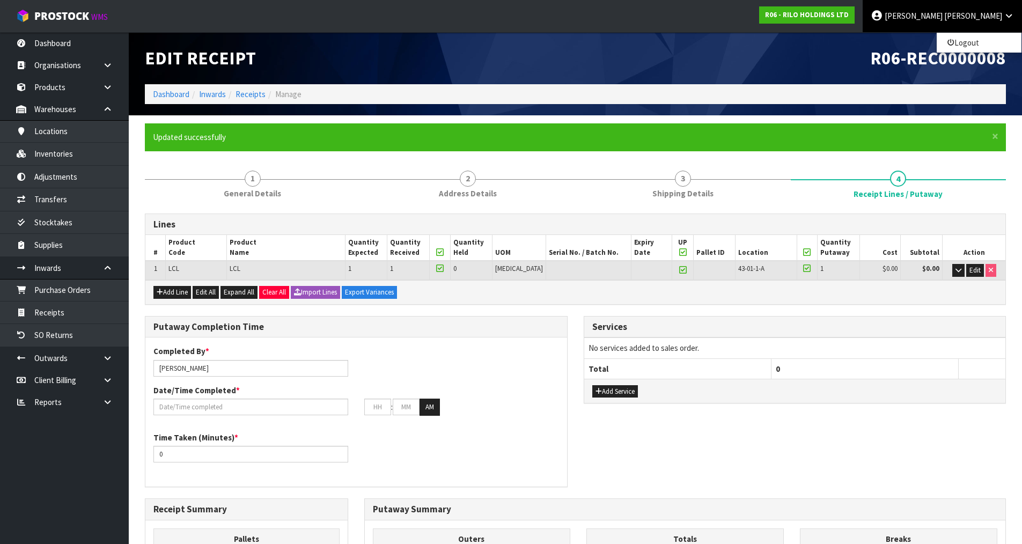
click at [830, 392] on div "Add Service" at bounding box center [795, 391] width 422 height 24
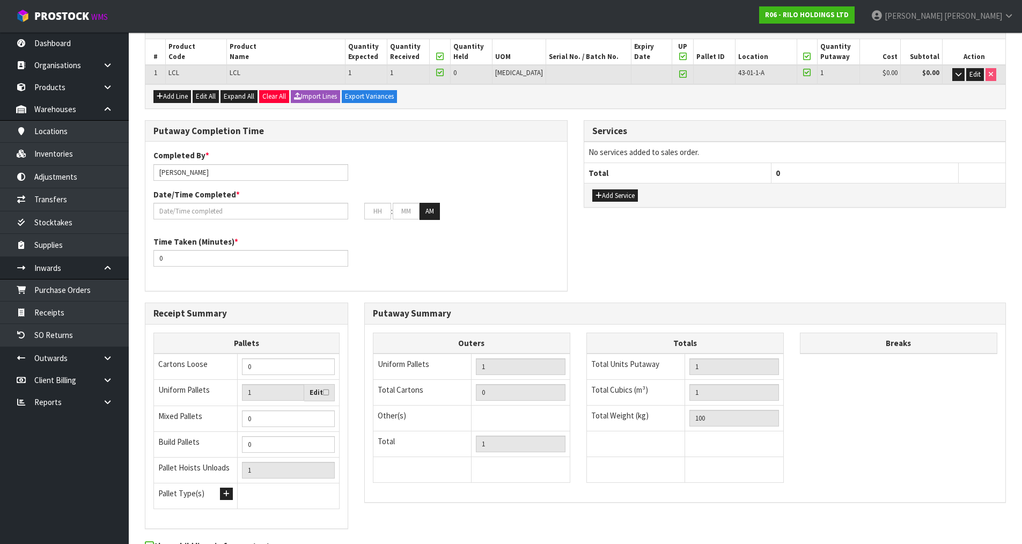
scroll to position [256, 0]
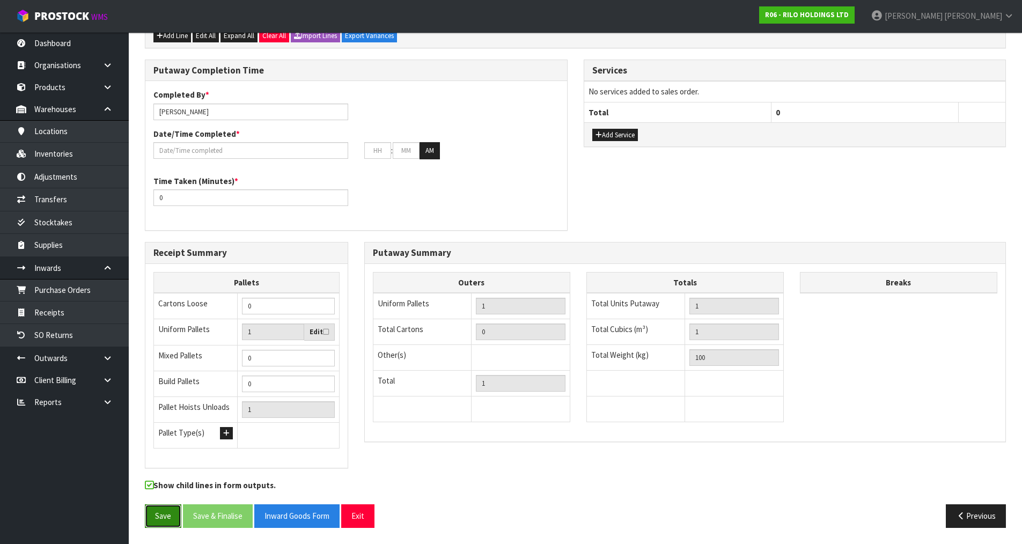
click at [166, 516] on button "Save" at bounding box center [163, 515] width 36 height 23
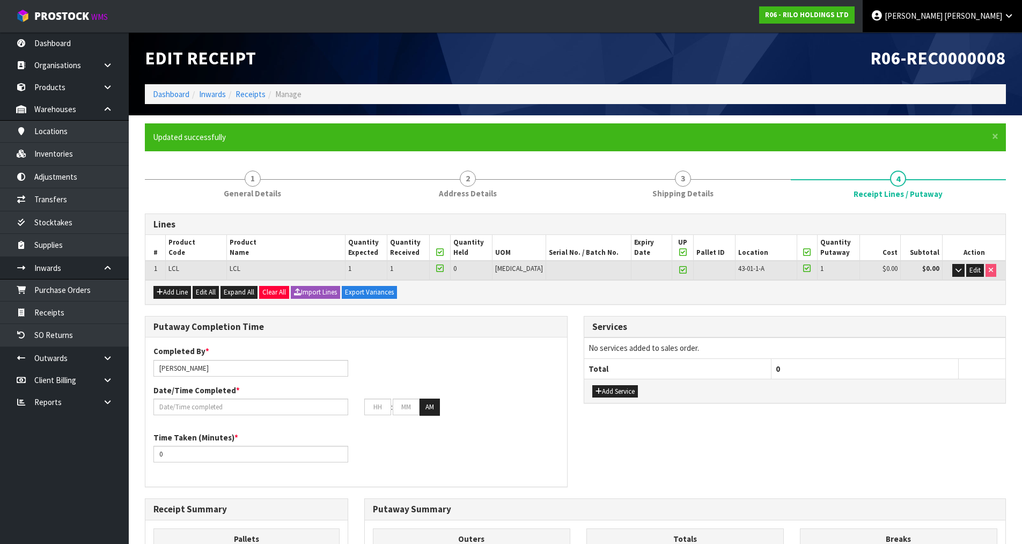
click at [1003, 19] on link "[PERSON_NAME]" at bounding box center [941, 16] width 159 height 32
click at [995, 40] on link "Logout" at bounding box center [978, 42] width 85 height 14
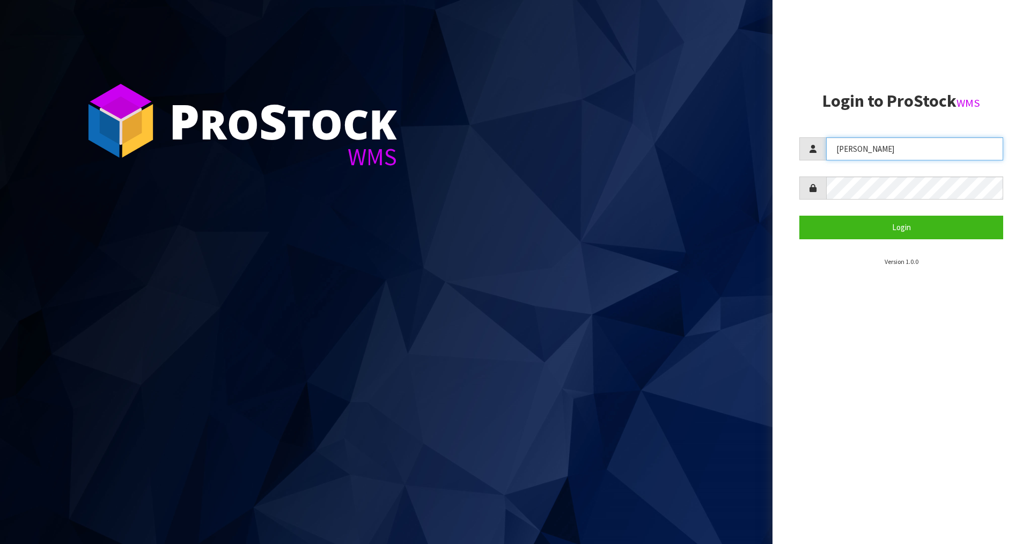
click at [867, 153] on input "Zackary" at bounding box center [914, 148] width 177 height 23
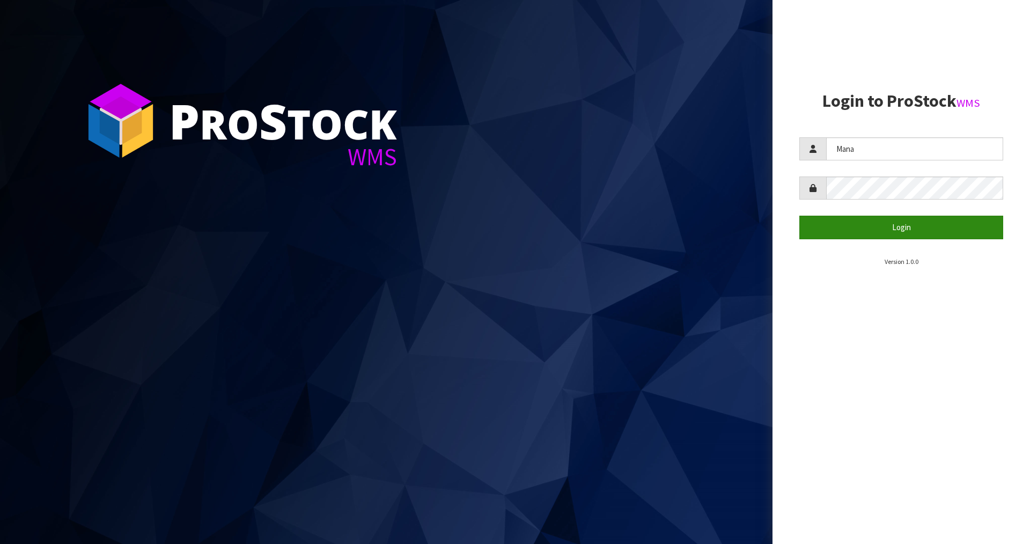
type input "Mana"
click at [898, 226] on button "Login" at bounding box center [901, 227] width 204 height 23
